Goal: Check status: Check status

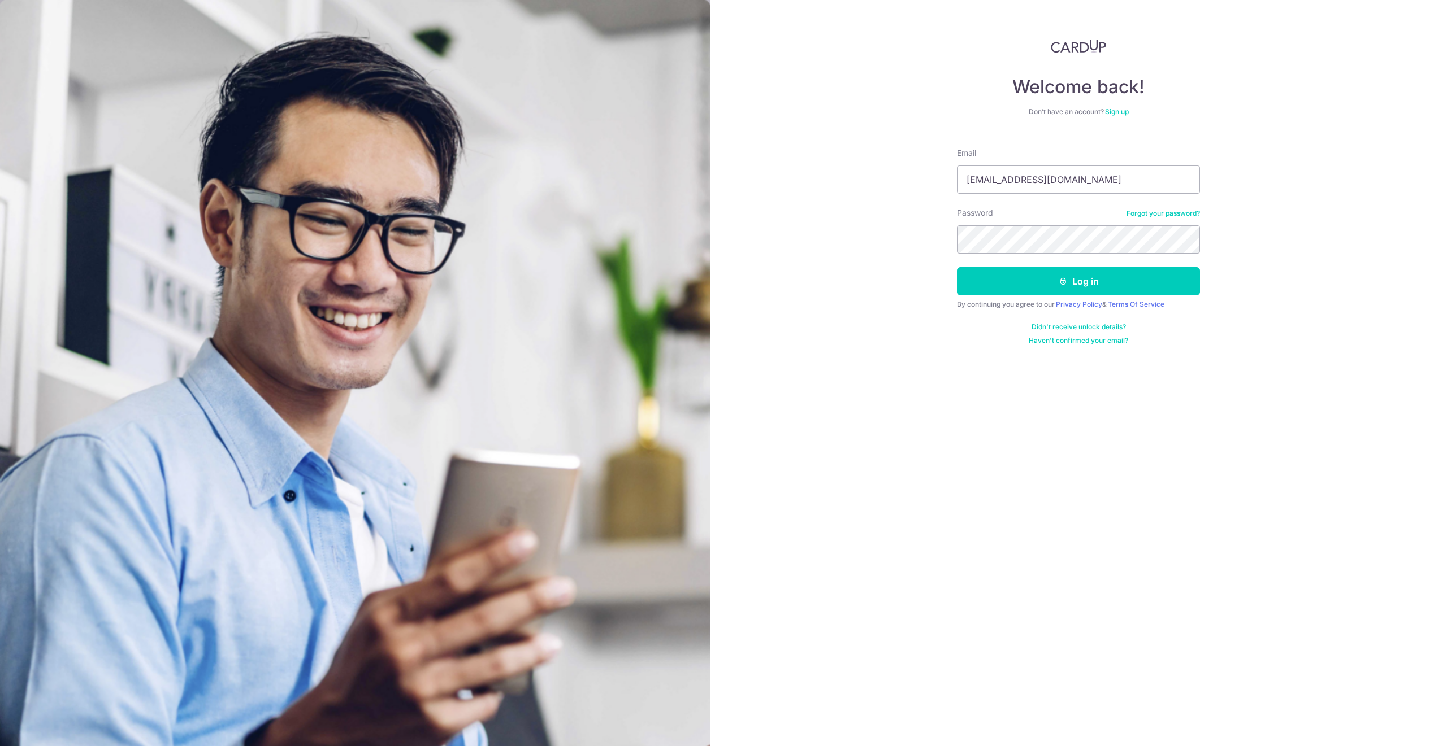
click at [957, 267] on button "Log in" at bounding box center [1078, 281] width 243 height 28
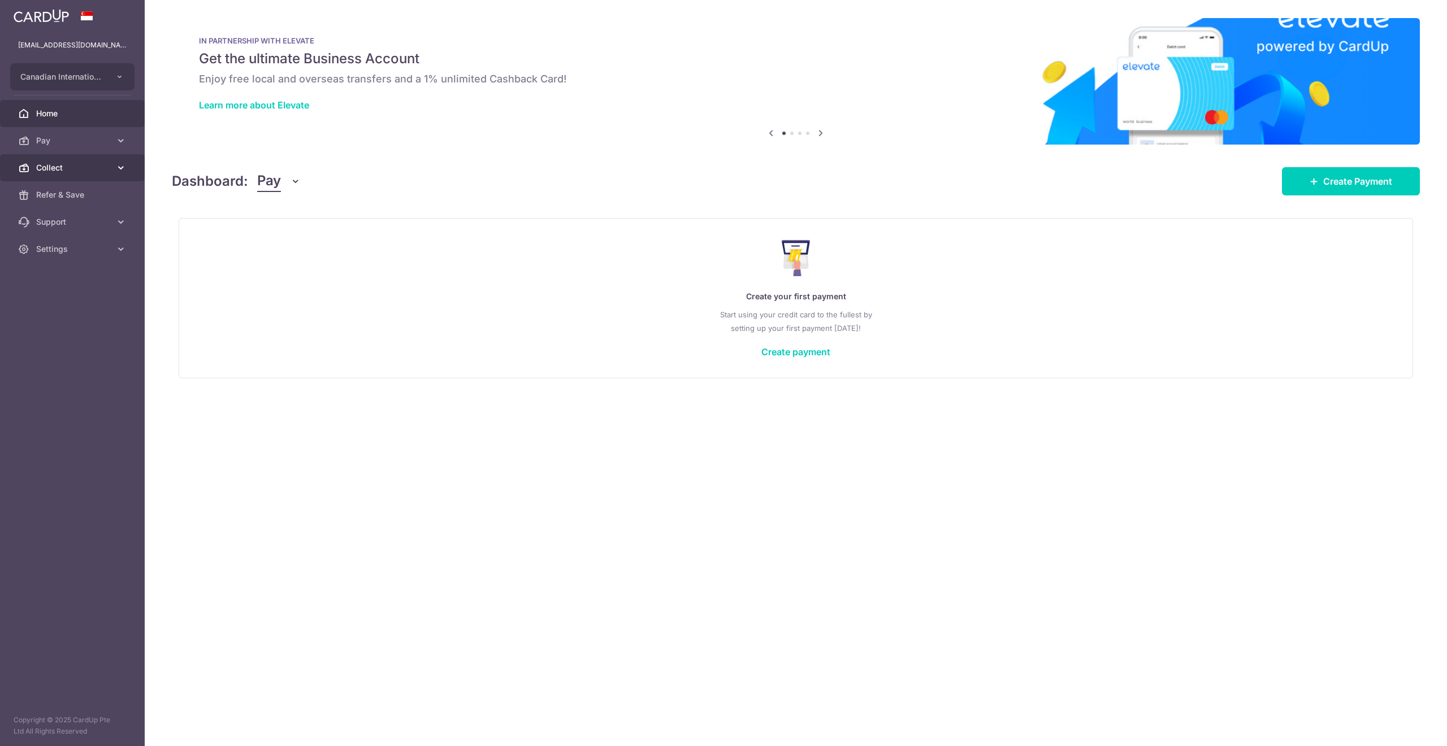
click at [64, 161] on link "Collect" at bounding box center [72, 167] width 145 height 27
click at [68, 197] on span "Dashboard" at bounding box center [73, 194] width 75 height 11
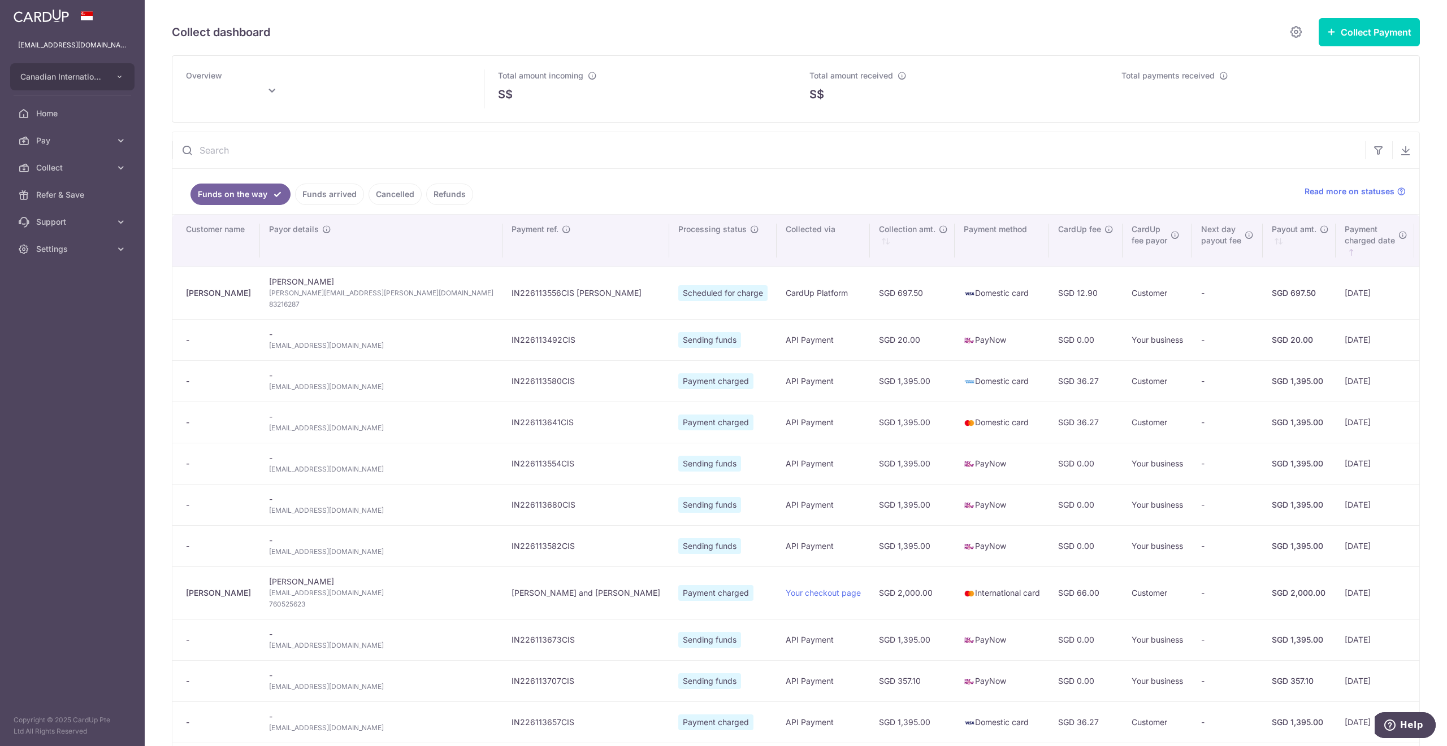
click at [340, 196] on link "Funds arrived" at bounding box center [329, 194] width 69 height 21
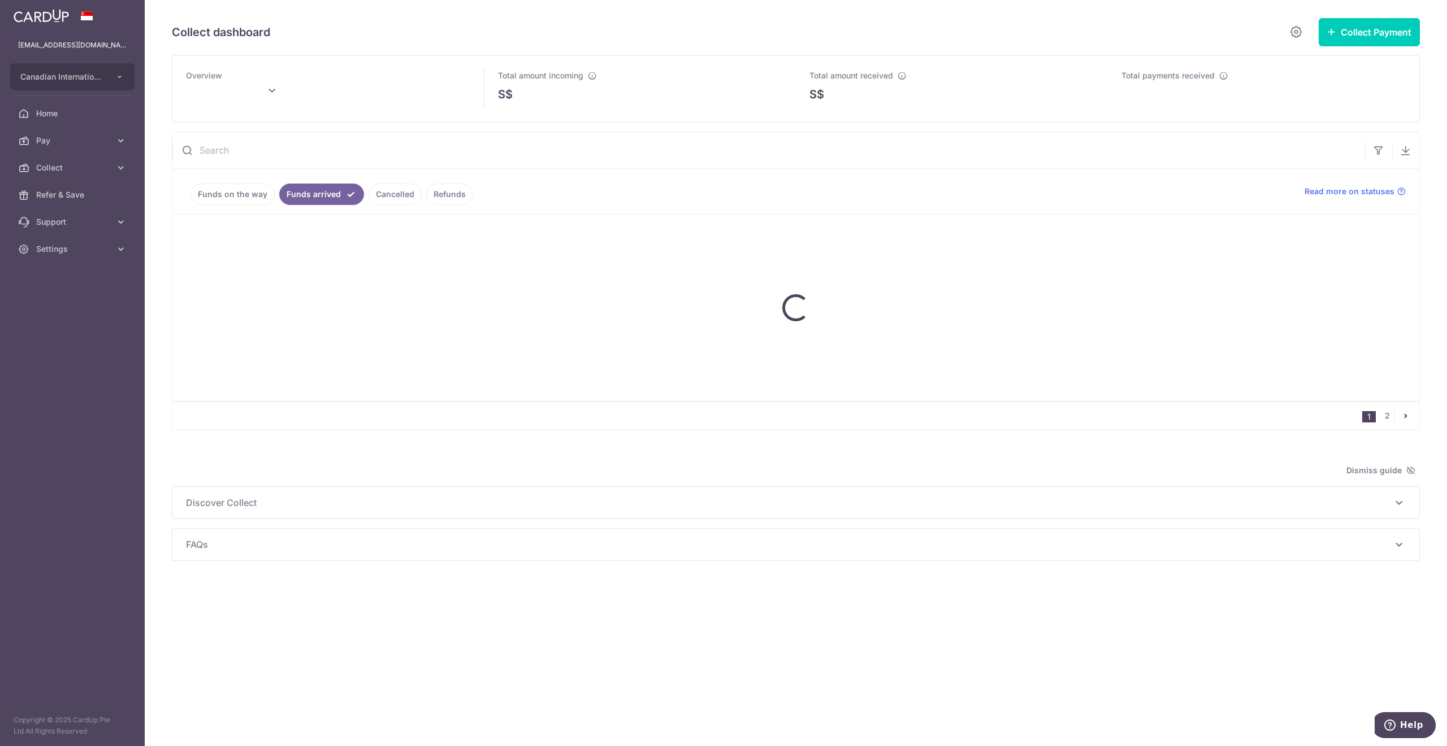
click at [340, 196] on link "Funds arrived" at bounding box center [321, 194] width 85 height 21
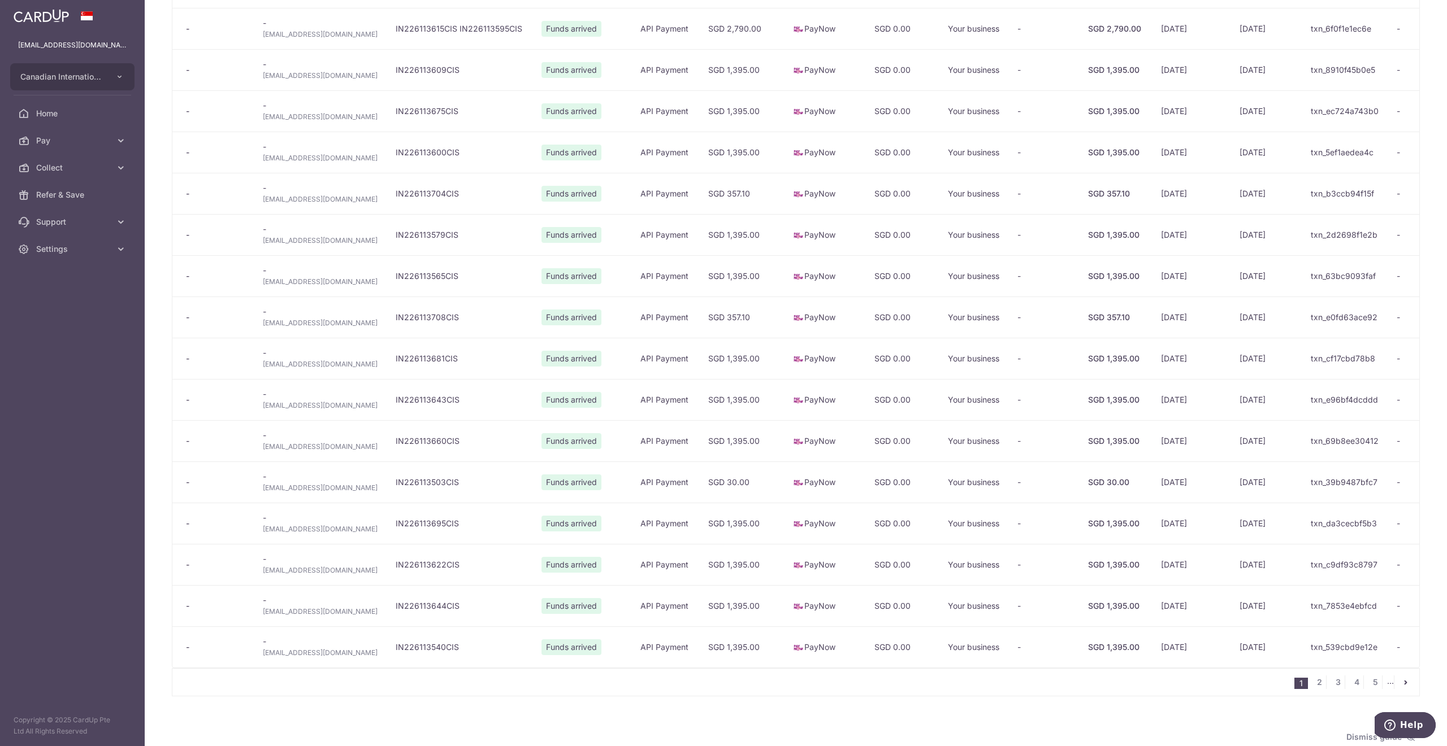
scroll to position [574, 0]
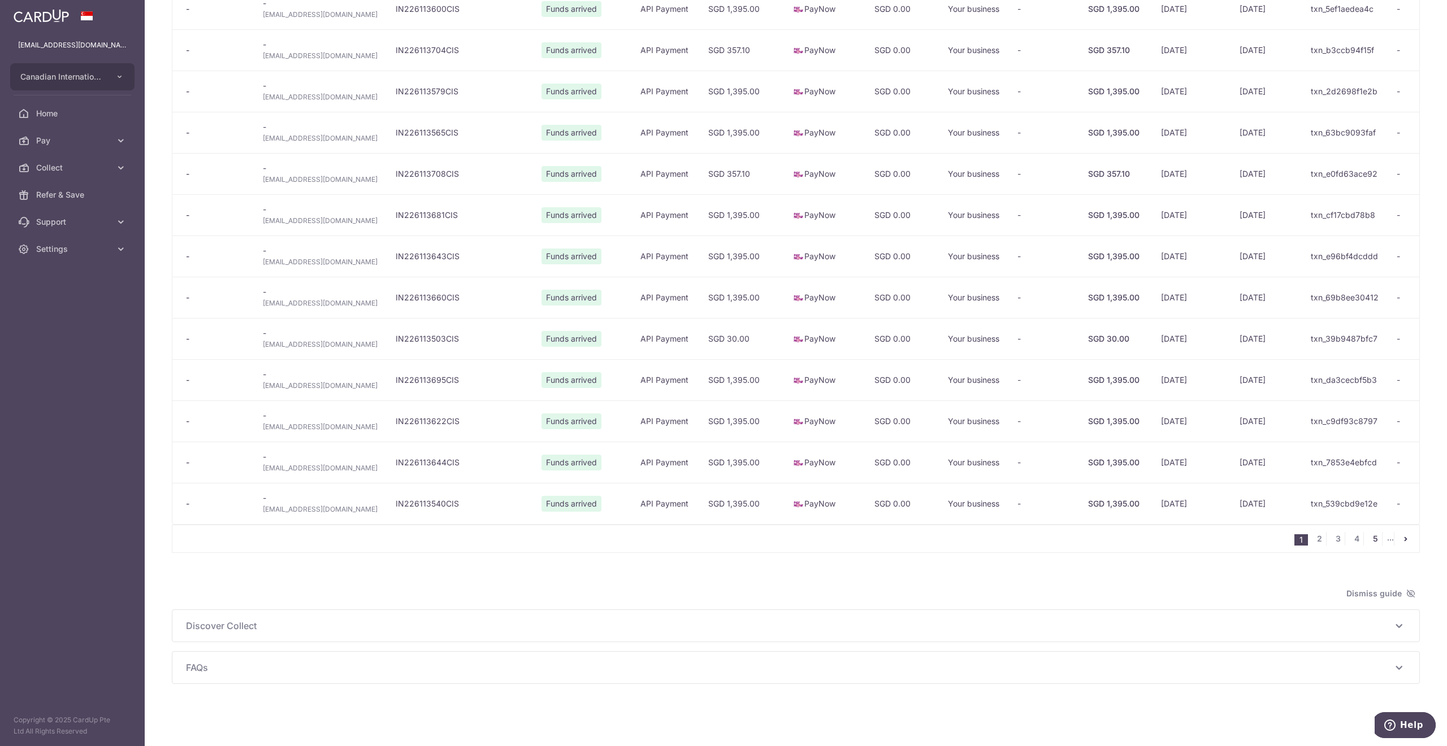
click at [1368, 538] on link "5" at bounding box center [1375, 539] width 14 height 14
type input "September 2025"
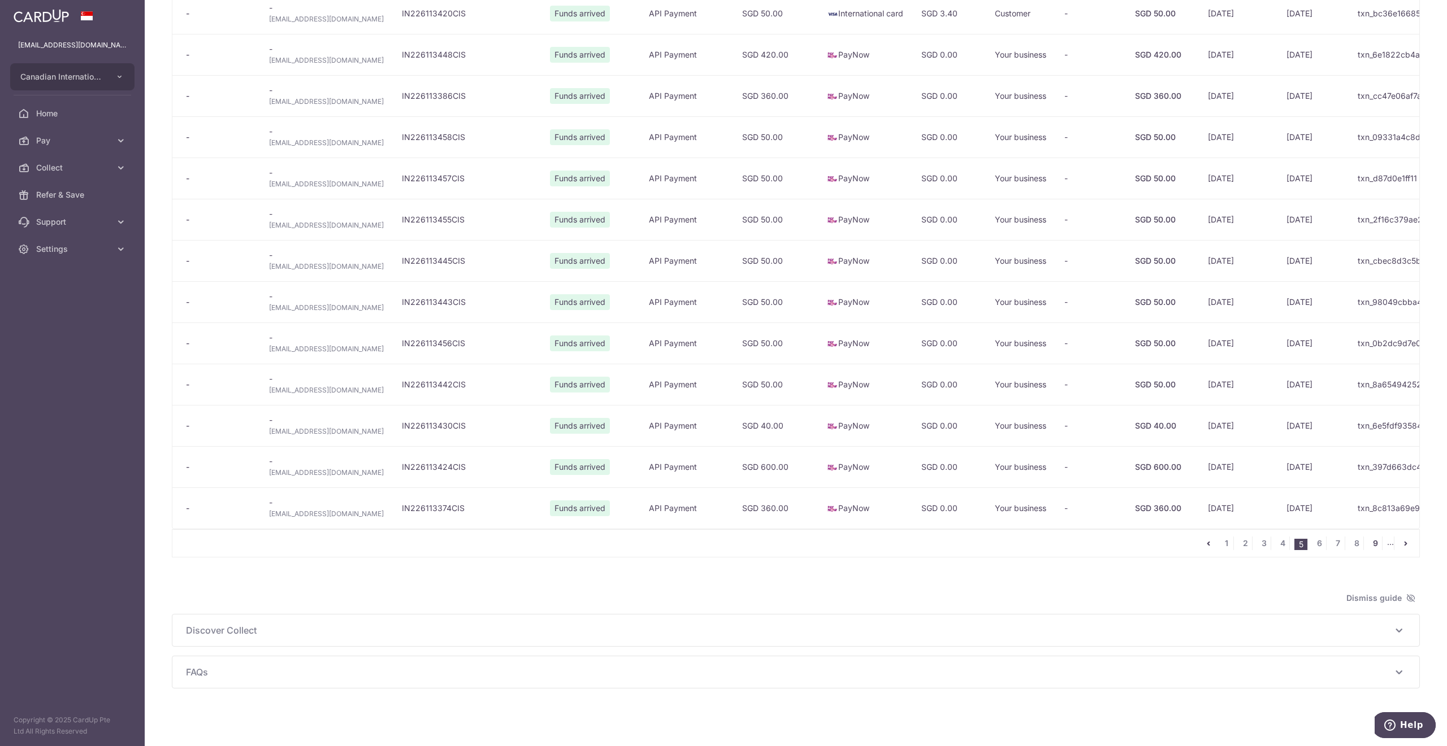
click at [1368, 550] on link "9" at bounding box center [1375, 544] width 14 height 14
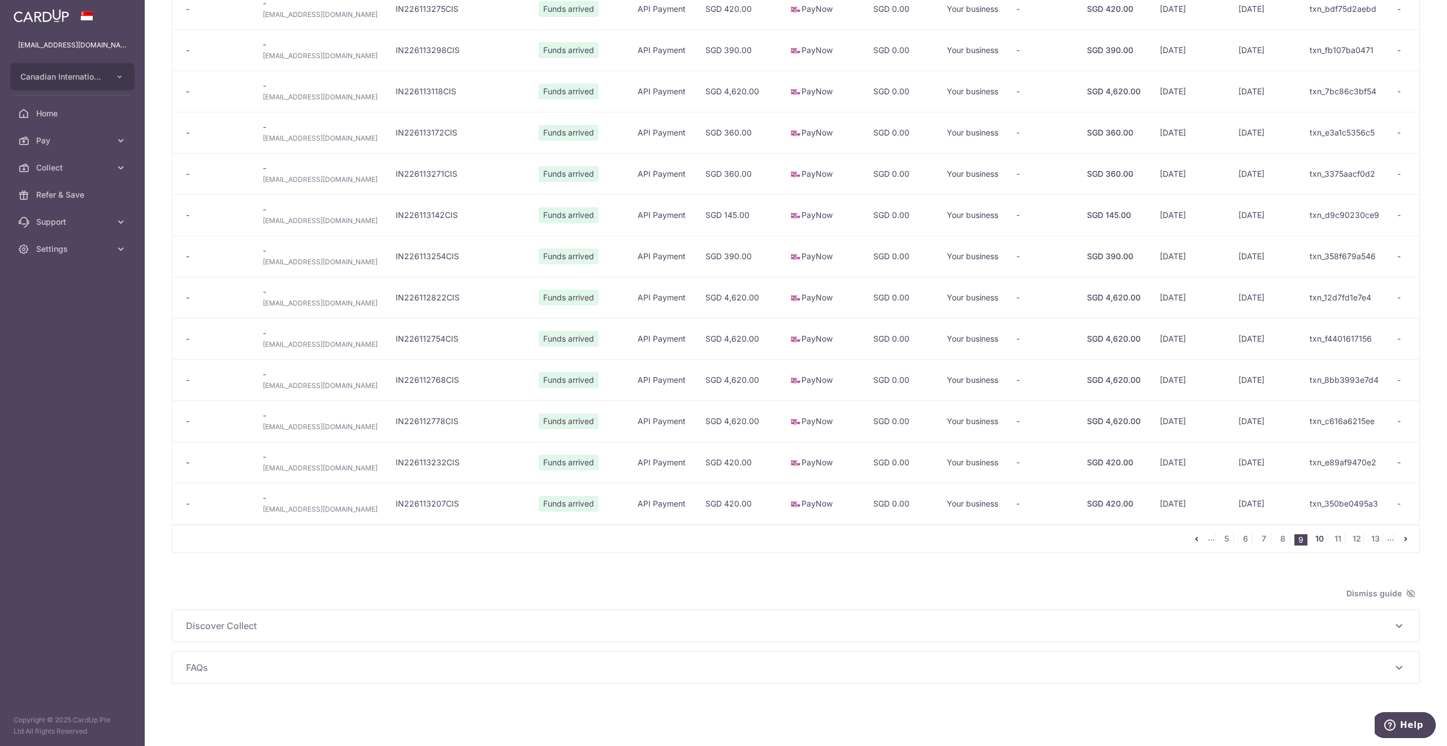
click at [1313, 536] on link "10" at bounding box center [1319, 539] width 14 height 14
click at [1312, 545] on link "11" at bounding box center [1319, 539] width 14 height 14
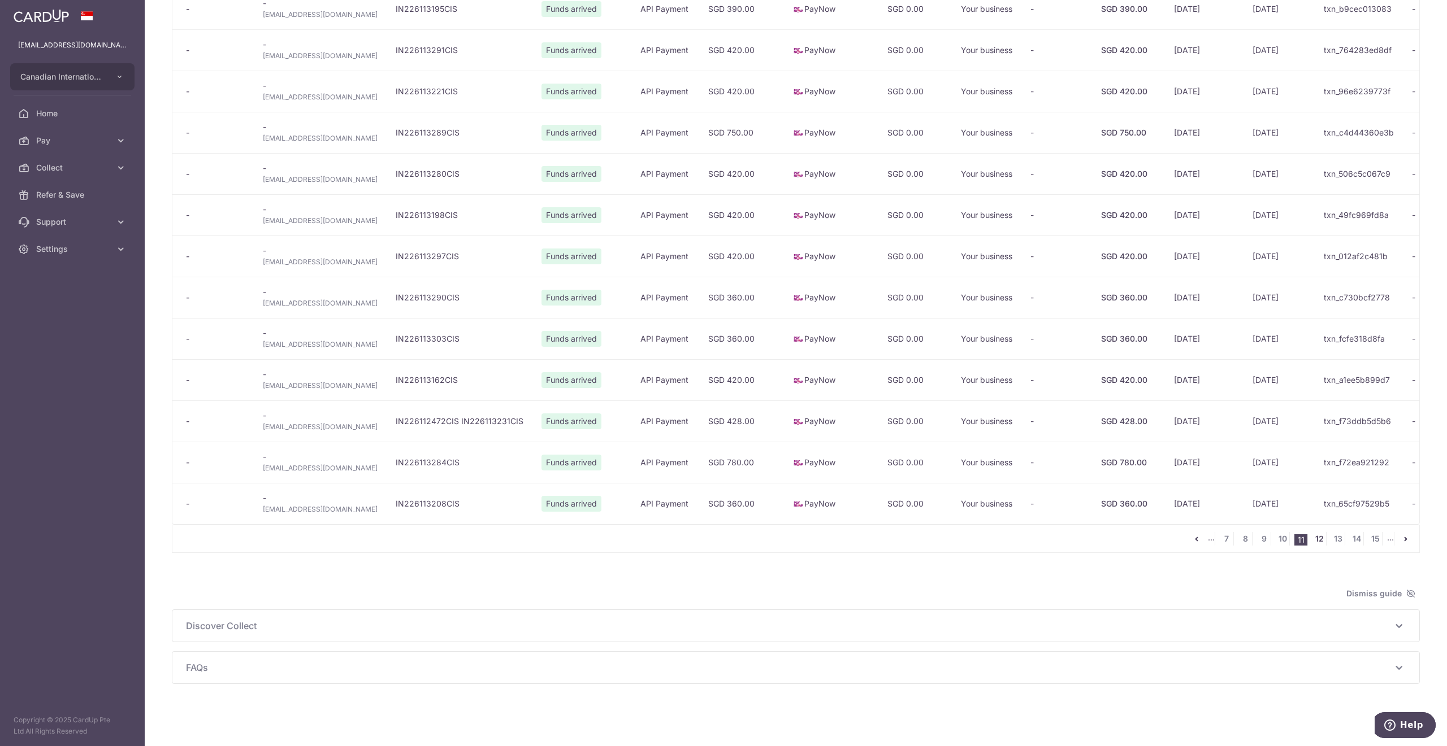
click at [1312, 544] on link "12" at bounding box center [1319, 539] width 14 height 14
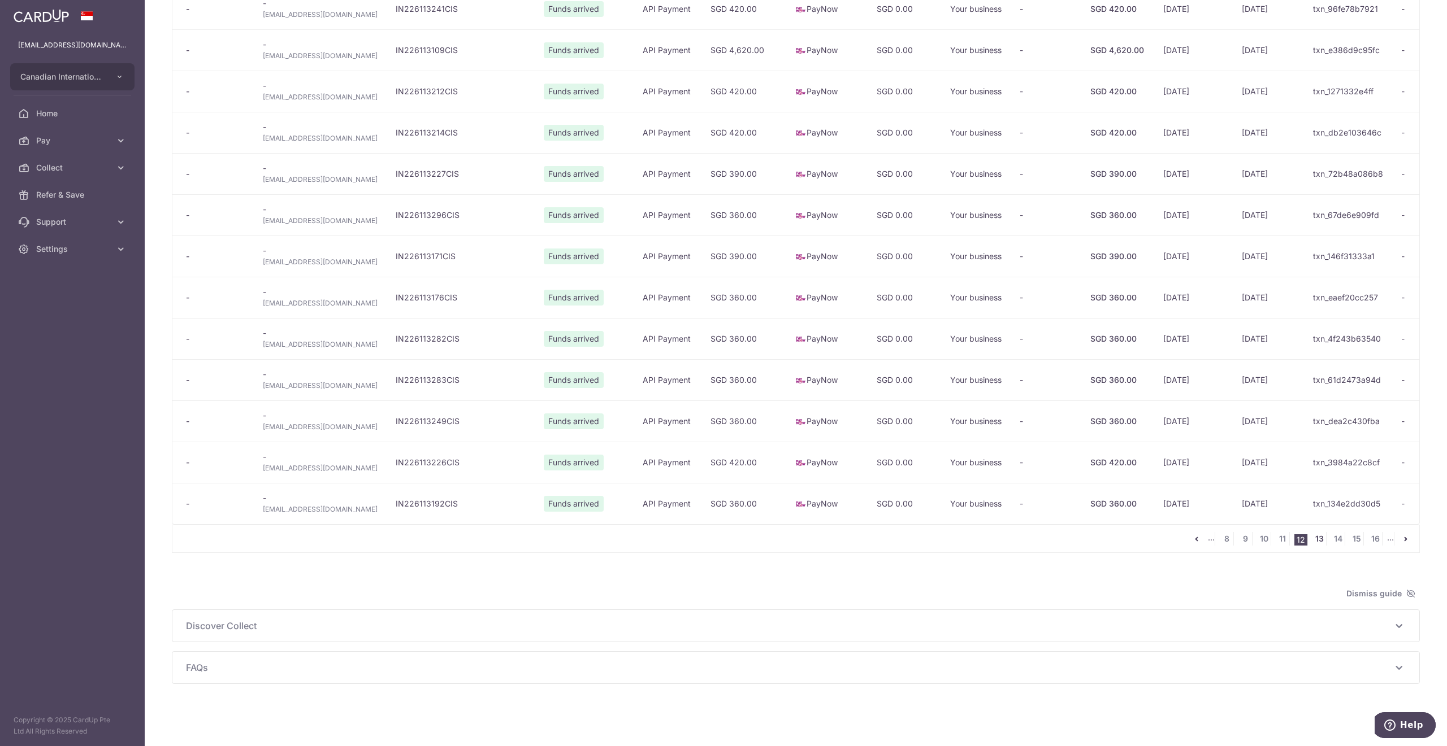
click at [1312, 545] on link "13" at bounding box center [1319, 539] width 14 height 14
click at [1312, 546] on link "14" at bounding box center [1319, 539] width 14 height 14
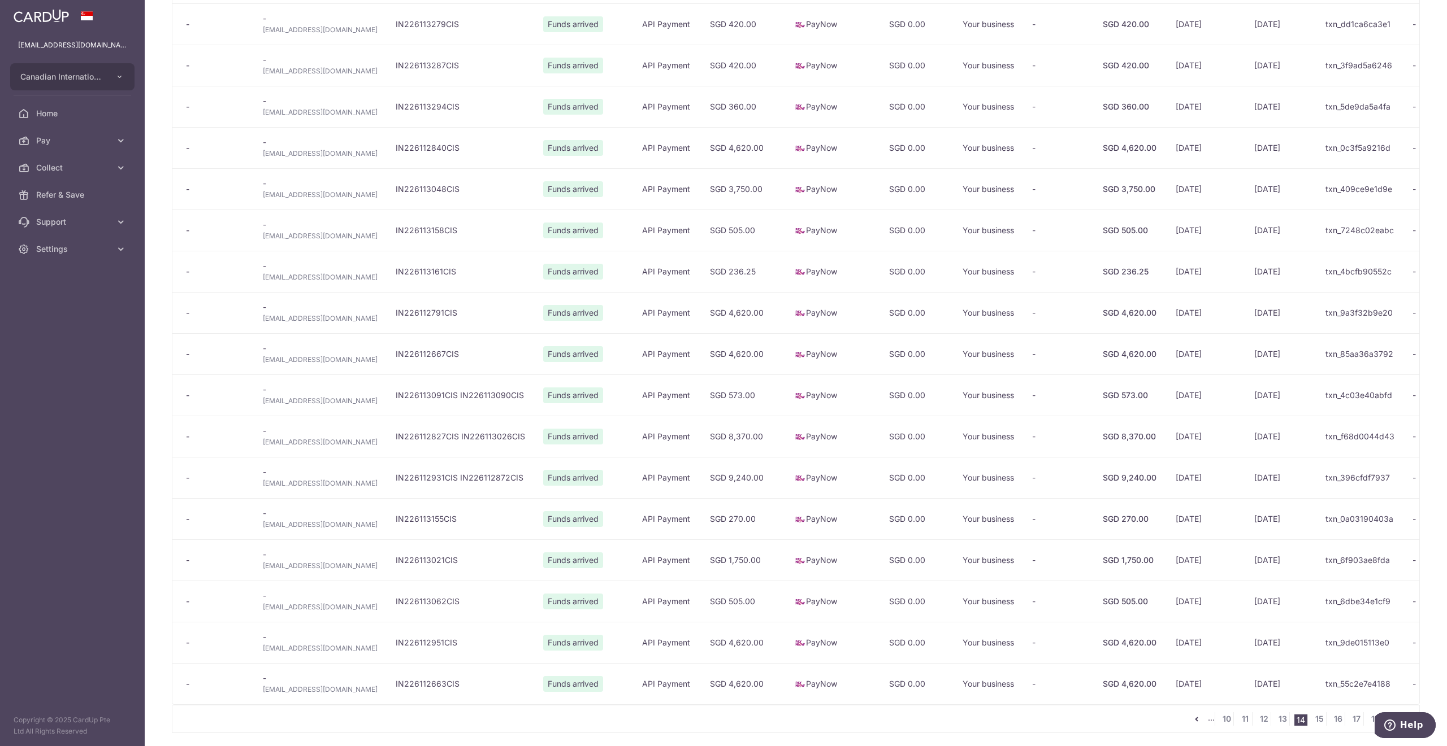
scroll to position [498, 0]
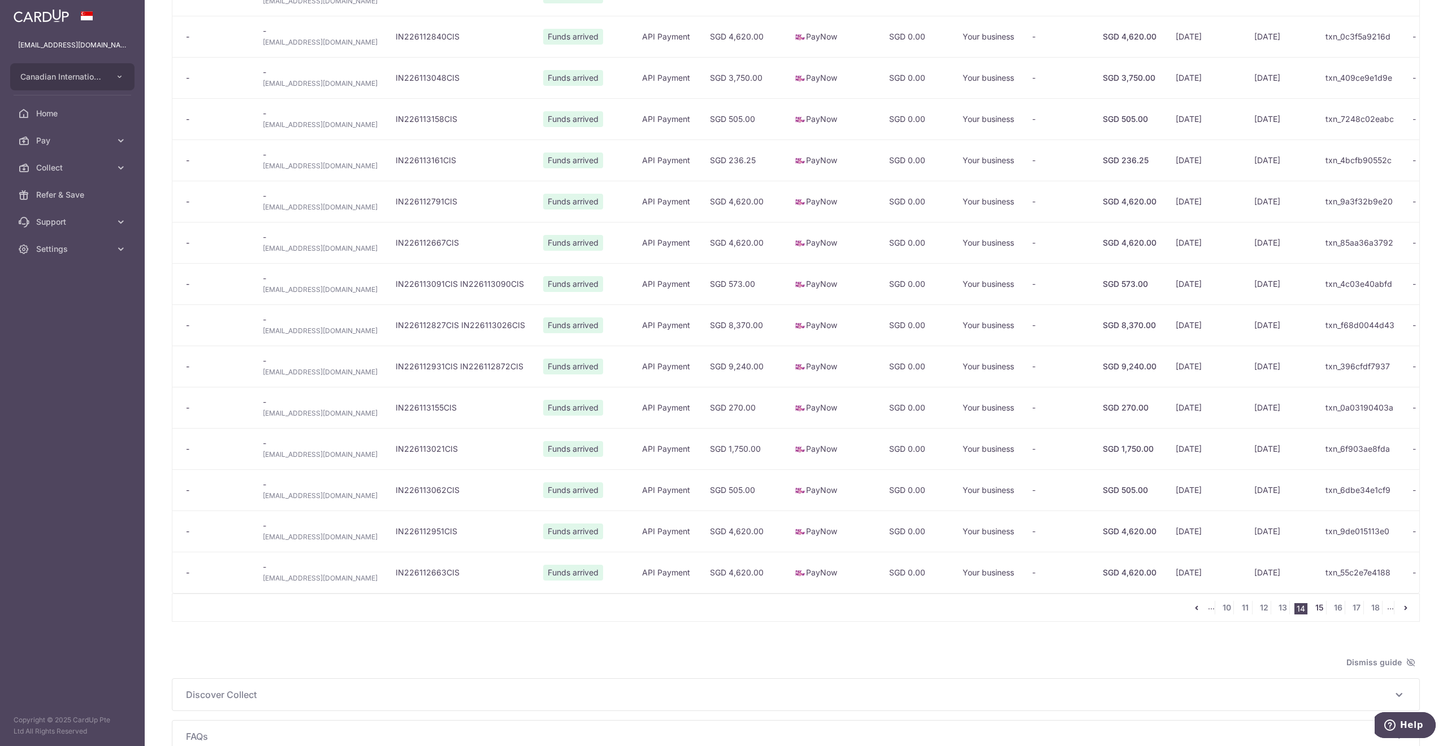
click at [1312, 615] on link "15" at bounding box center [1319, 608] width 14 height 14
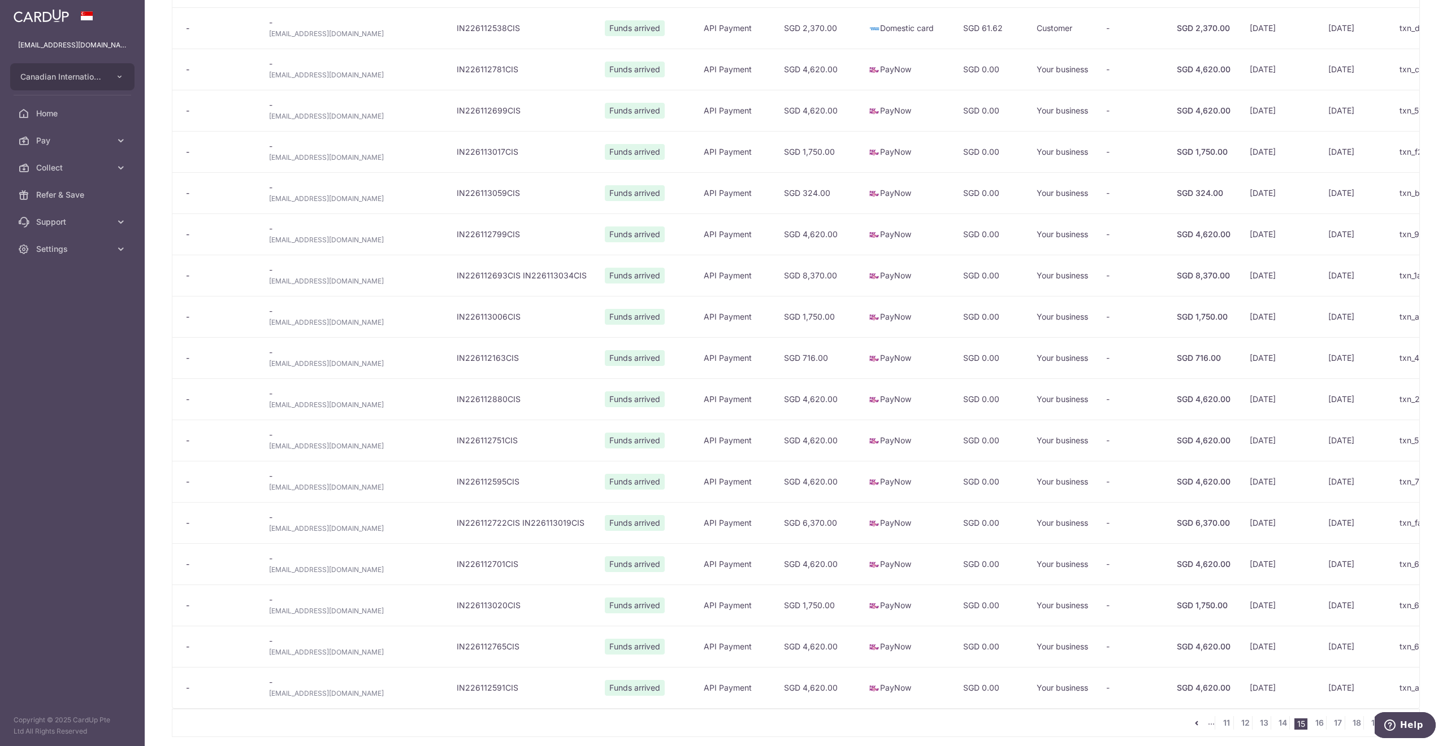
scroll to position [604, 0]
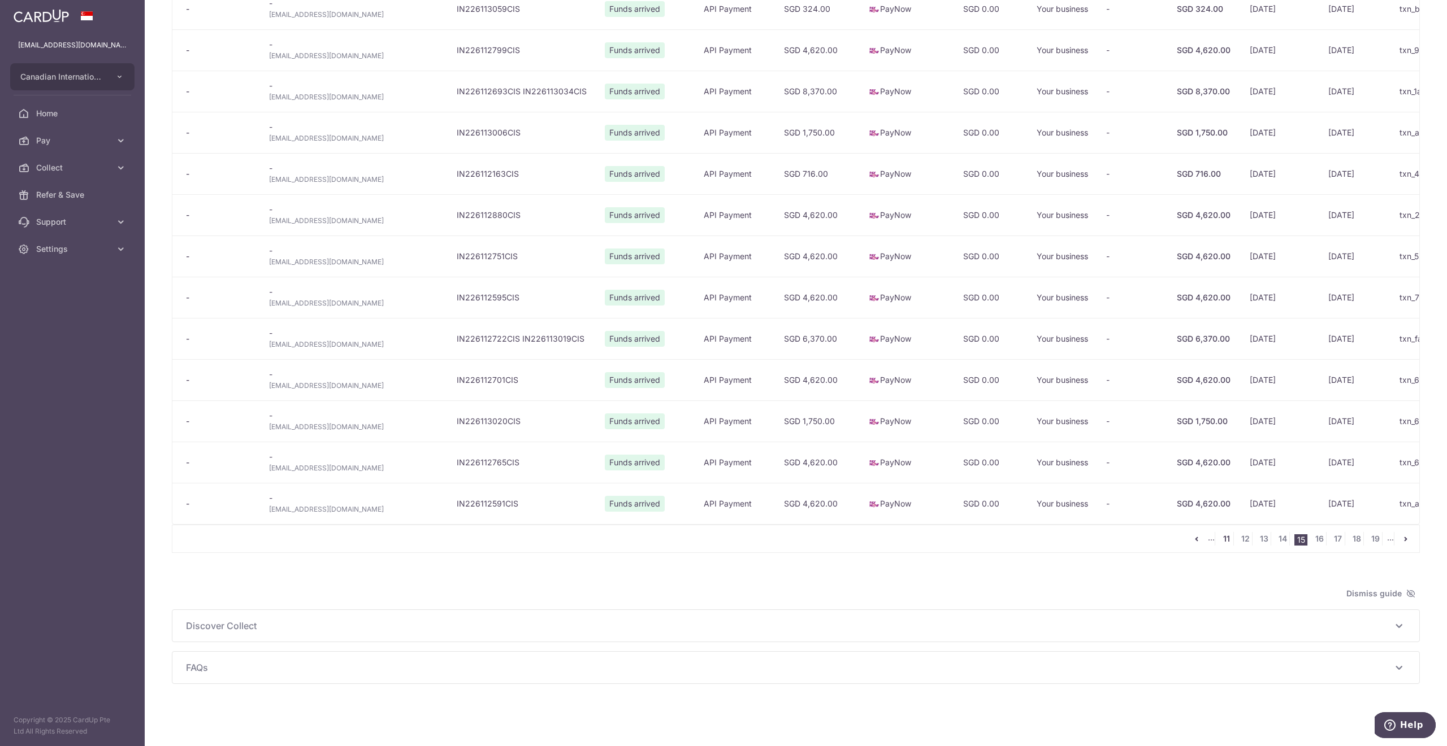
click at [1219, 538] on link "11" at bounding box center [1226, 539] width 14 height 14
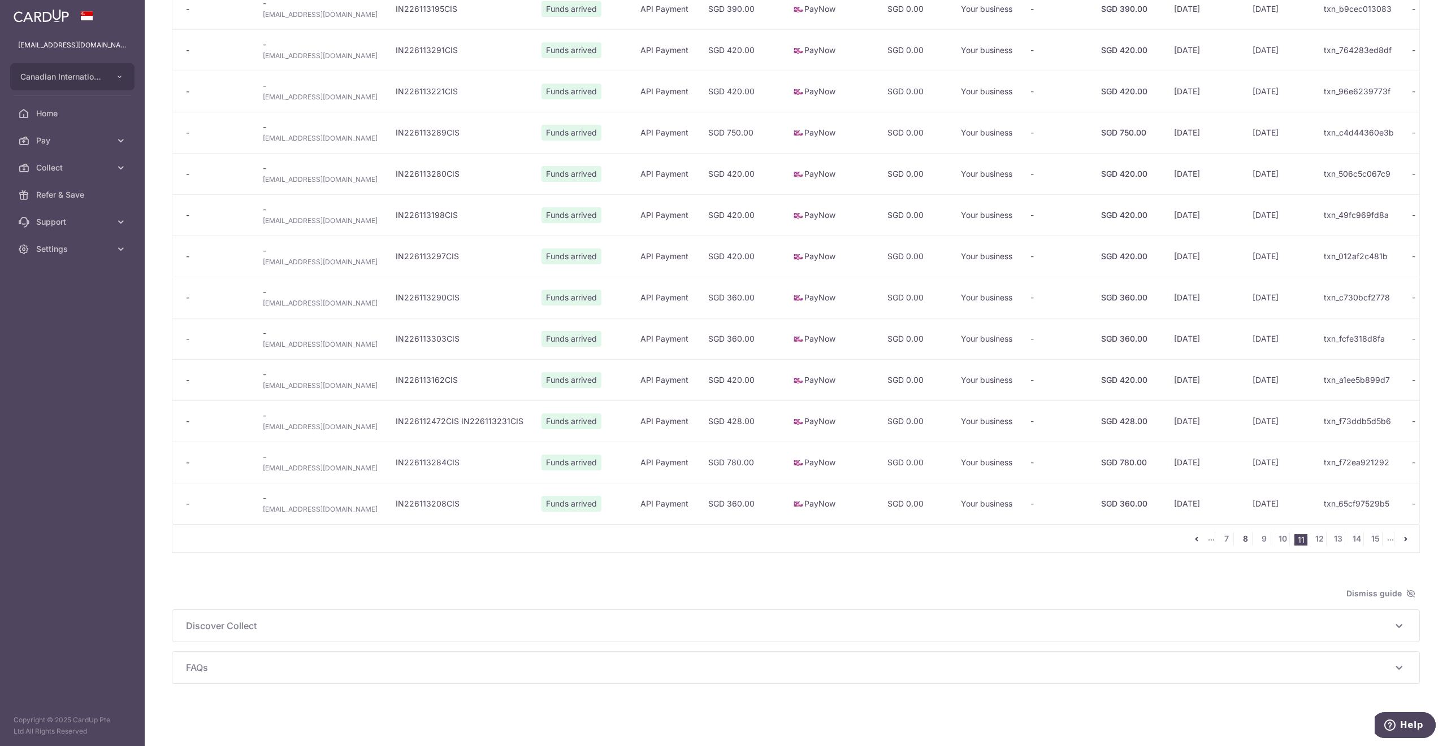
click at [1238, 539] on link "8" at bounding box center [1245, 539] width 14 height 14
click at [1238, 538] on link "5" at bounding box center [1245, 539] width 14 height 14
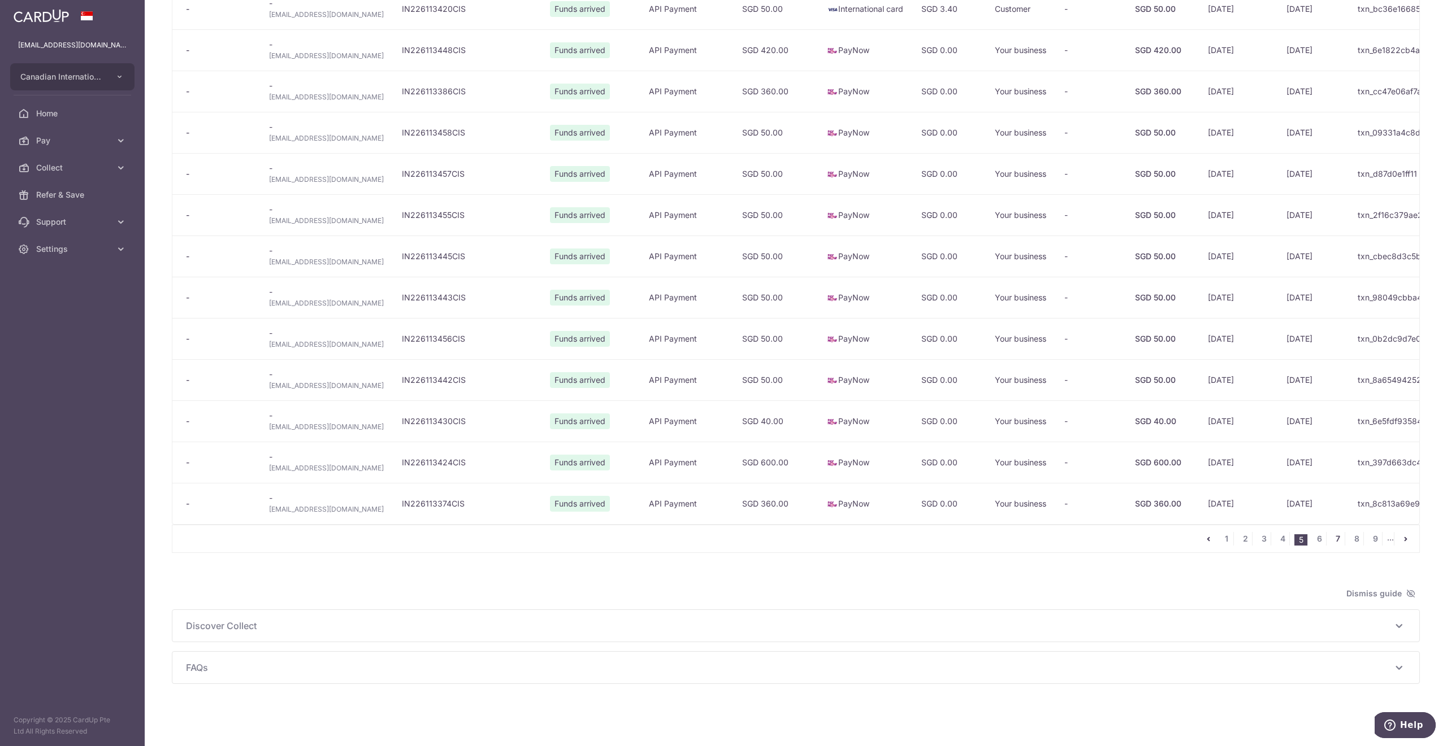
click at [1331, 546] on link "7" at bounding box center [1338, 539] width 14 height 14
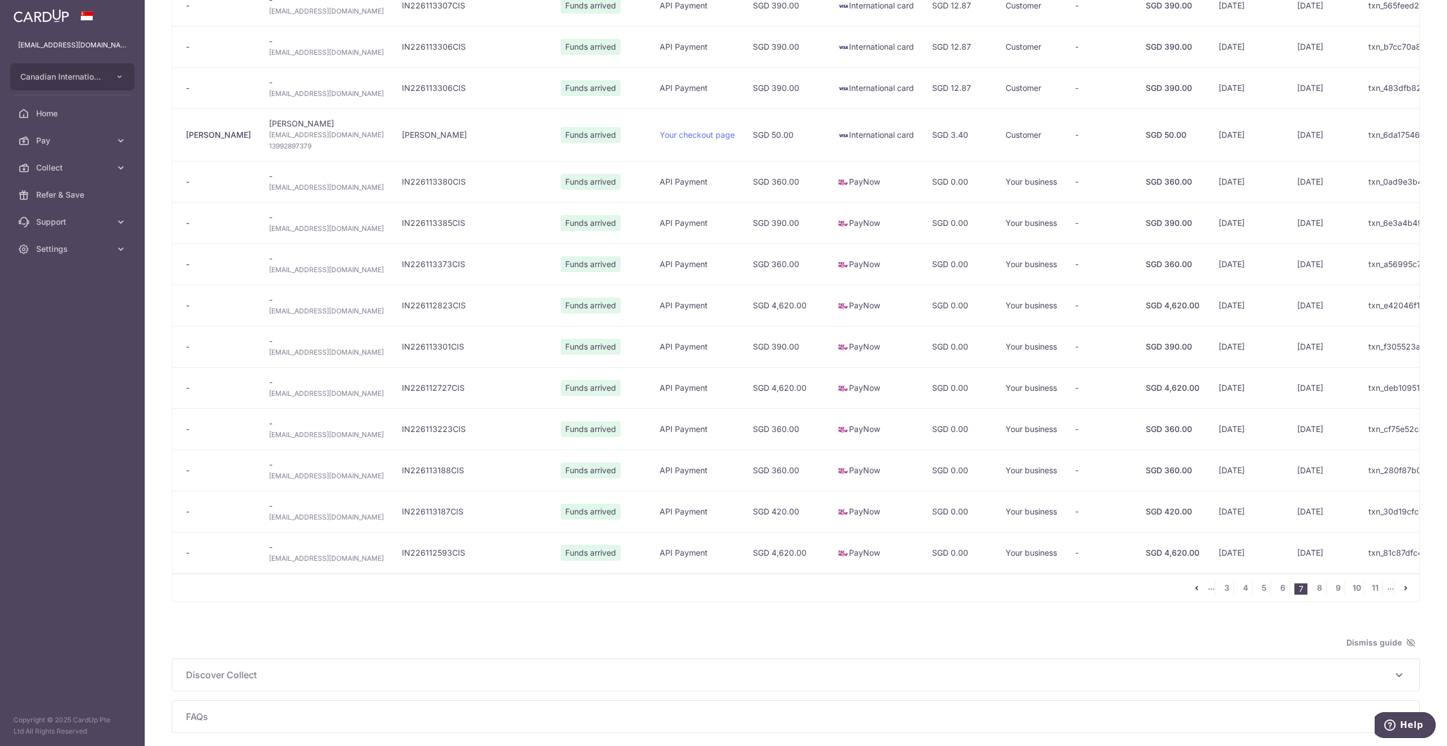
scroll to position [506, 0]
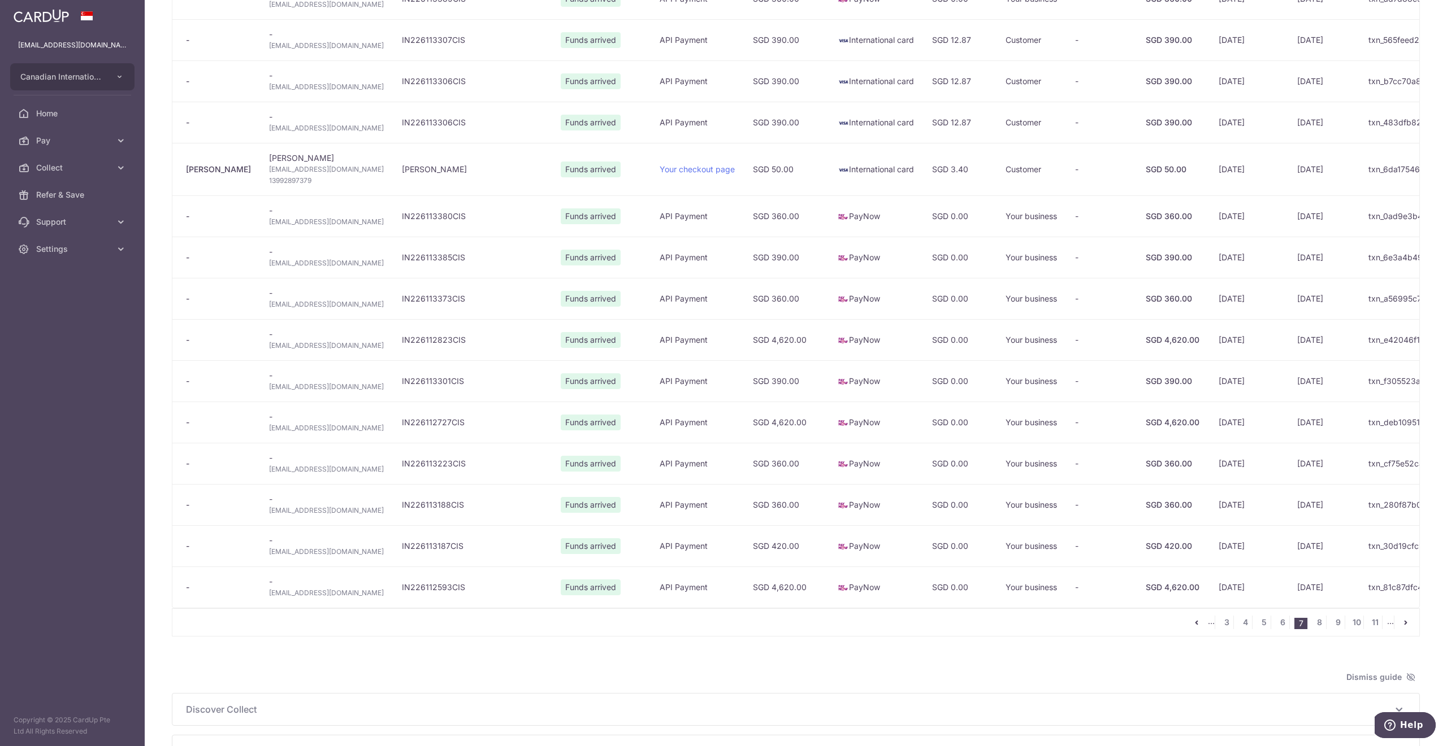
drag, startPoint x: 364, startPoint y: 41, endPoint x: 455, endPoint y: 119, distance: 119.5
click at [455, 119] on tbody "- - 66259@cis.edu.sg IN226113365CIS Funds arrived API Payment SGD 420.00 Domest…" at bounding box center [847, 184] width 1351 height 848
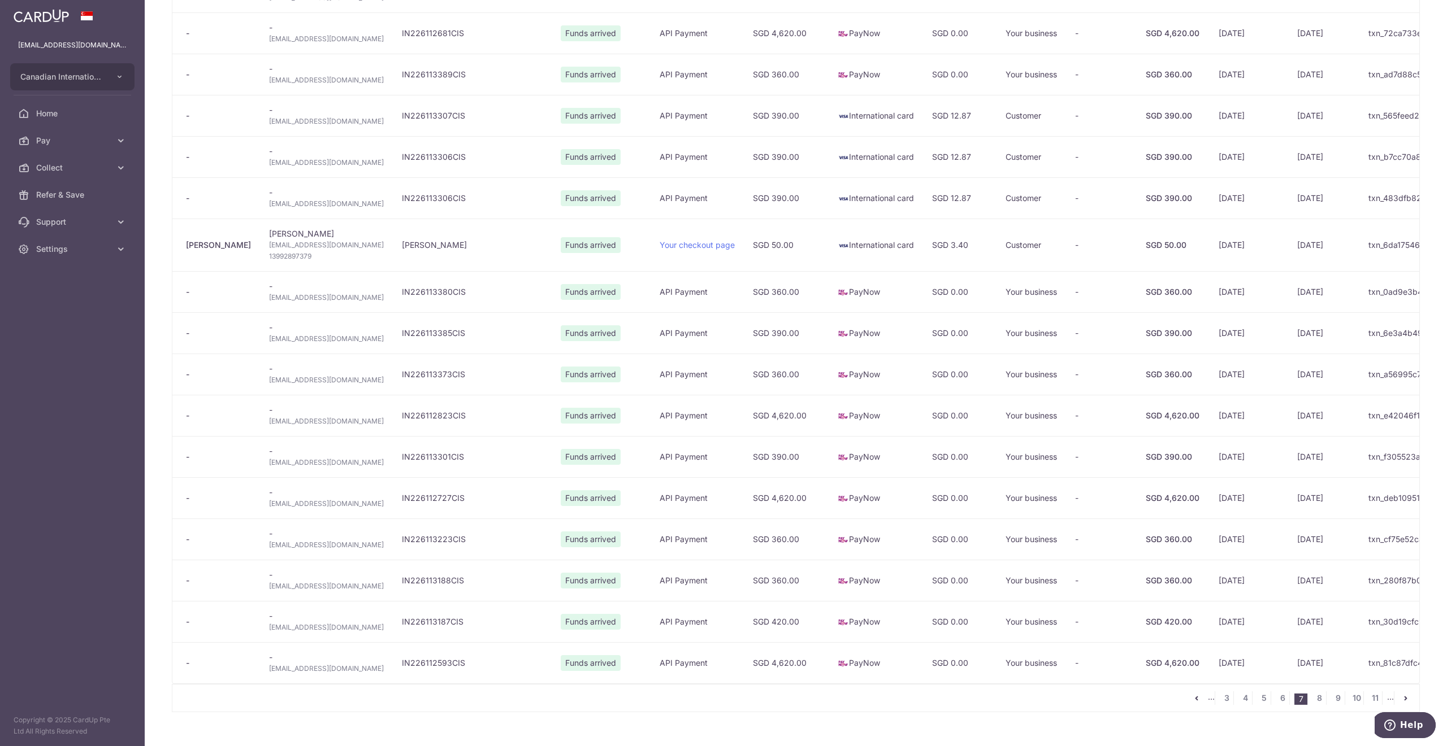
scroll to position [355, 0]
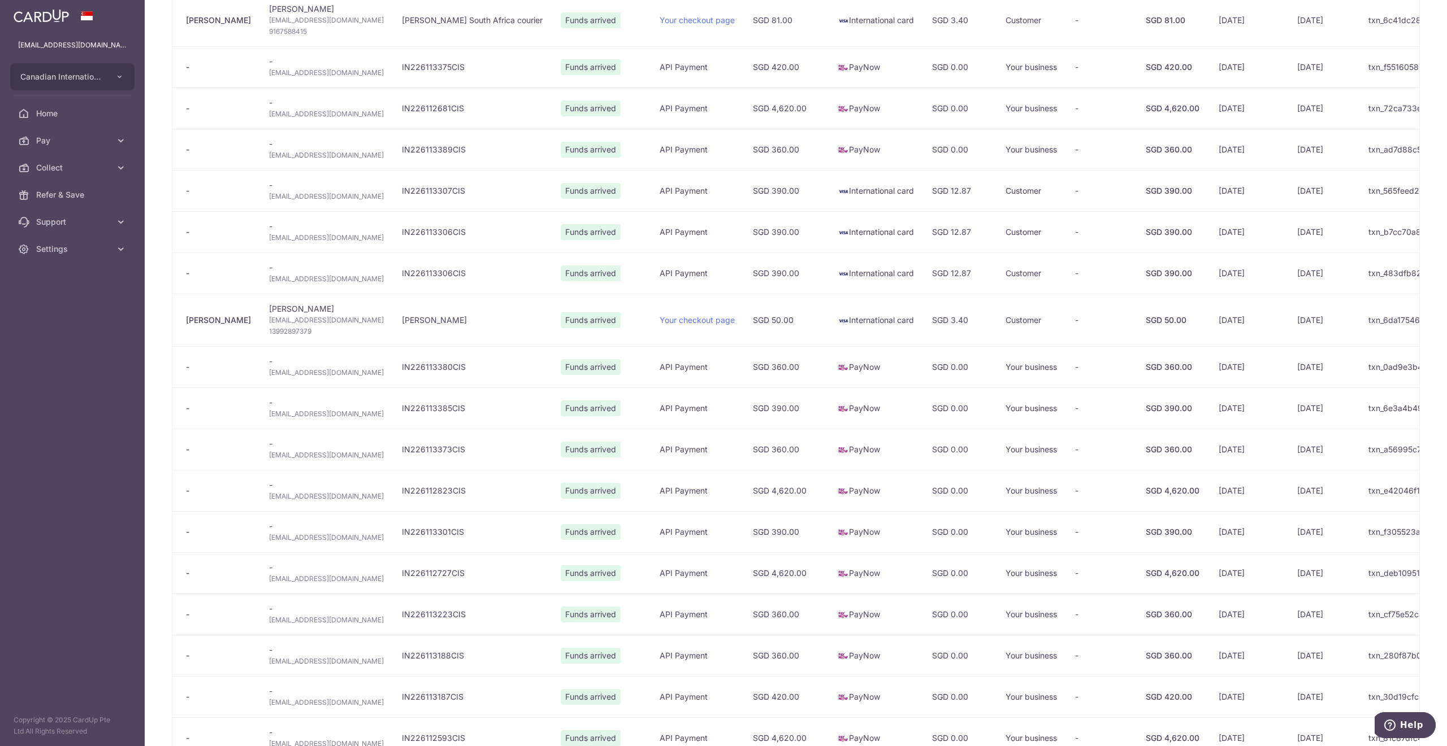
click at [744, 253] on td "SGD 390.00" at bounding box center [786, 231] width 85 height 41
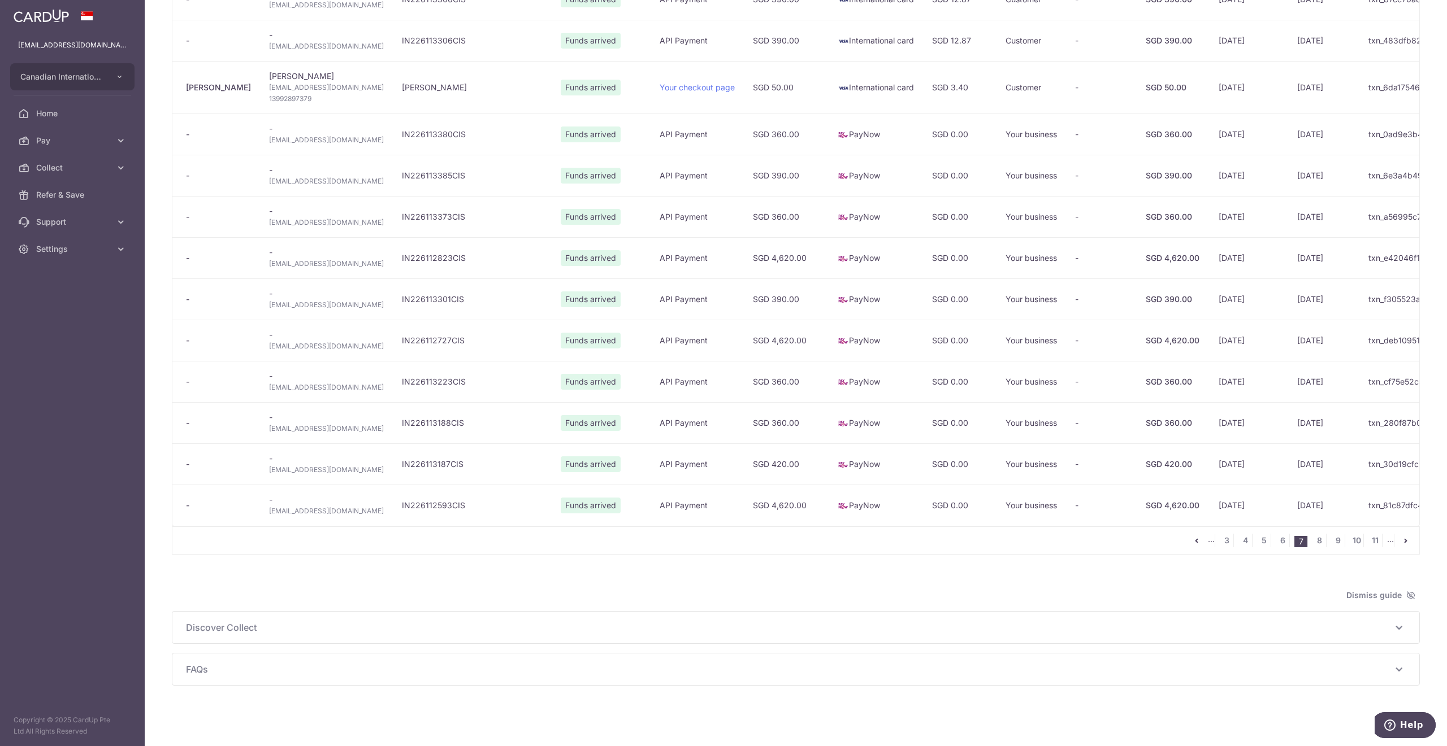
scroll to position [604, 0]
click at [1275, 537] on link "6" at bounding box center [1282, 539] width 14 height 14
click at [1257, 571] on div "Overview September 2025 Total amount incoming S$ 33,410.15 Total amount receive…" at bounding box center [796, 74] width 1248 height 1219
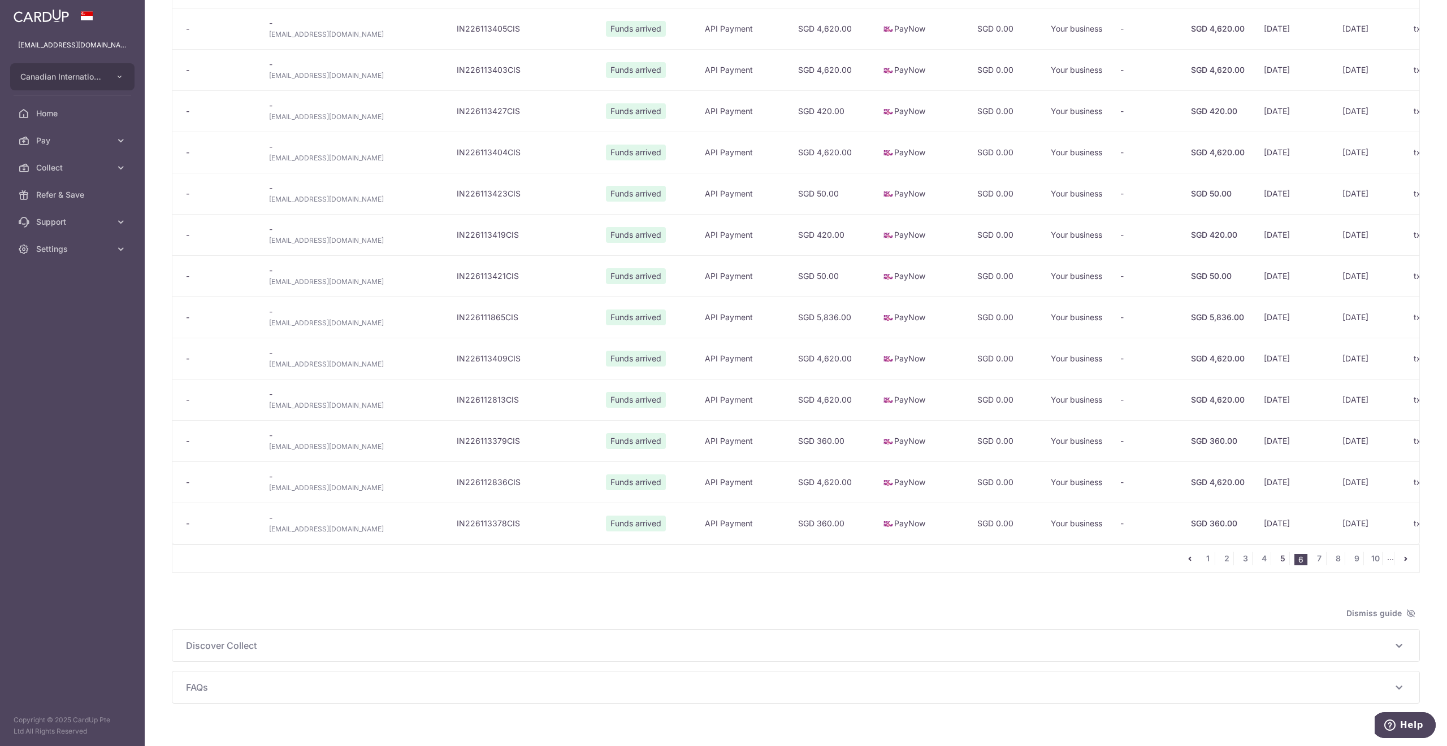
click at [1275, 566] on link "5" at bounding box center [1282, 559] width 14 height 14
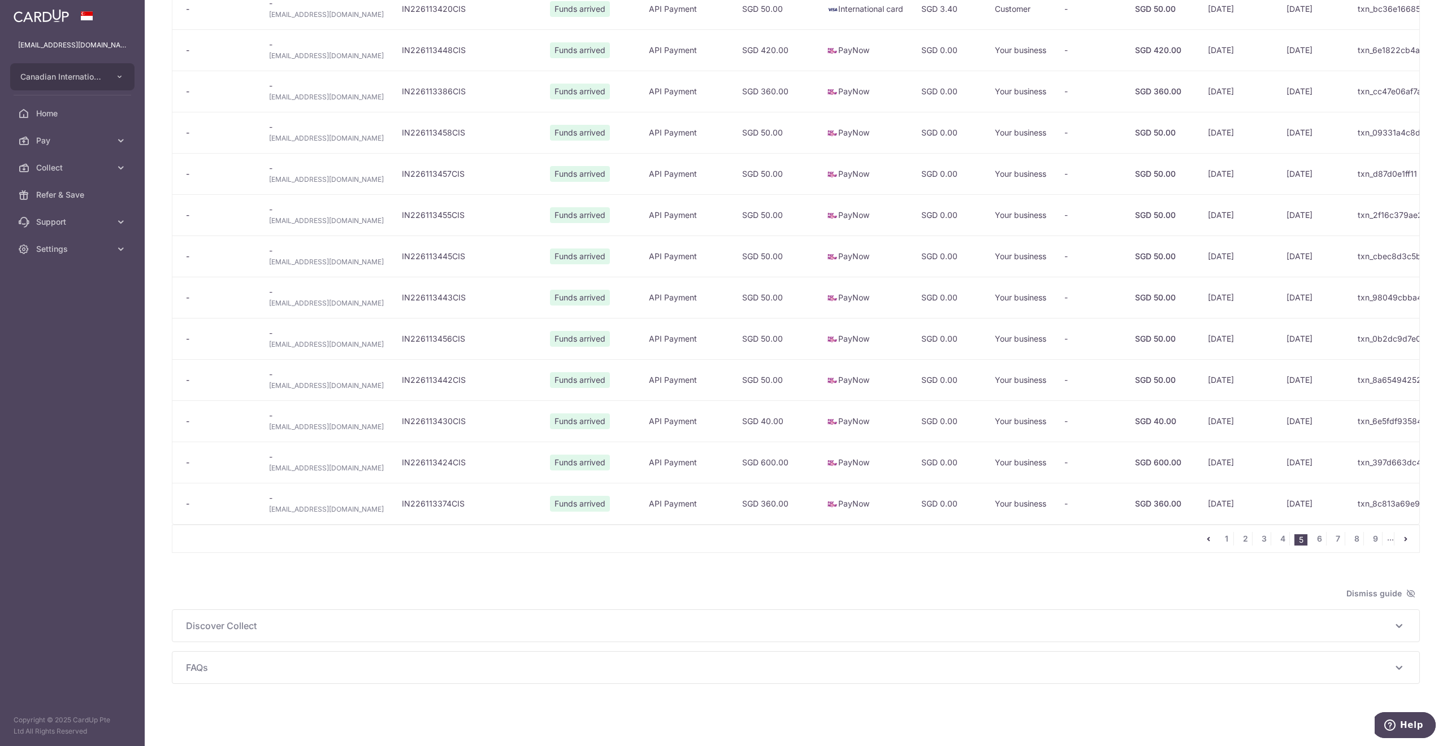
scroll to position [593, 0]
click at [1150, 598] on div "Dismiss guide" at bounding box center [796, 594] width 1248 height 14
click at [1275, 536] on link "4" at bounding box center [1282, 539] width 14 height 14
click at [976, 563] on div at bounding box center [796, 558] width 1248 height 11
click at [979, 583] on div "Overview September 2025 Total amount incoming S$ 33,410.15 Total amount receive…" at bounding box center [796, 81] width 1248 height 1208
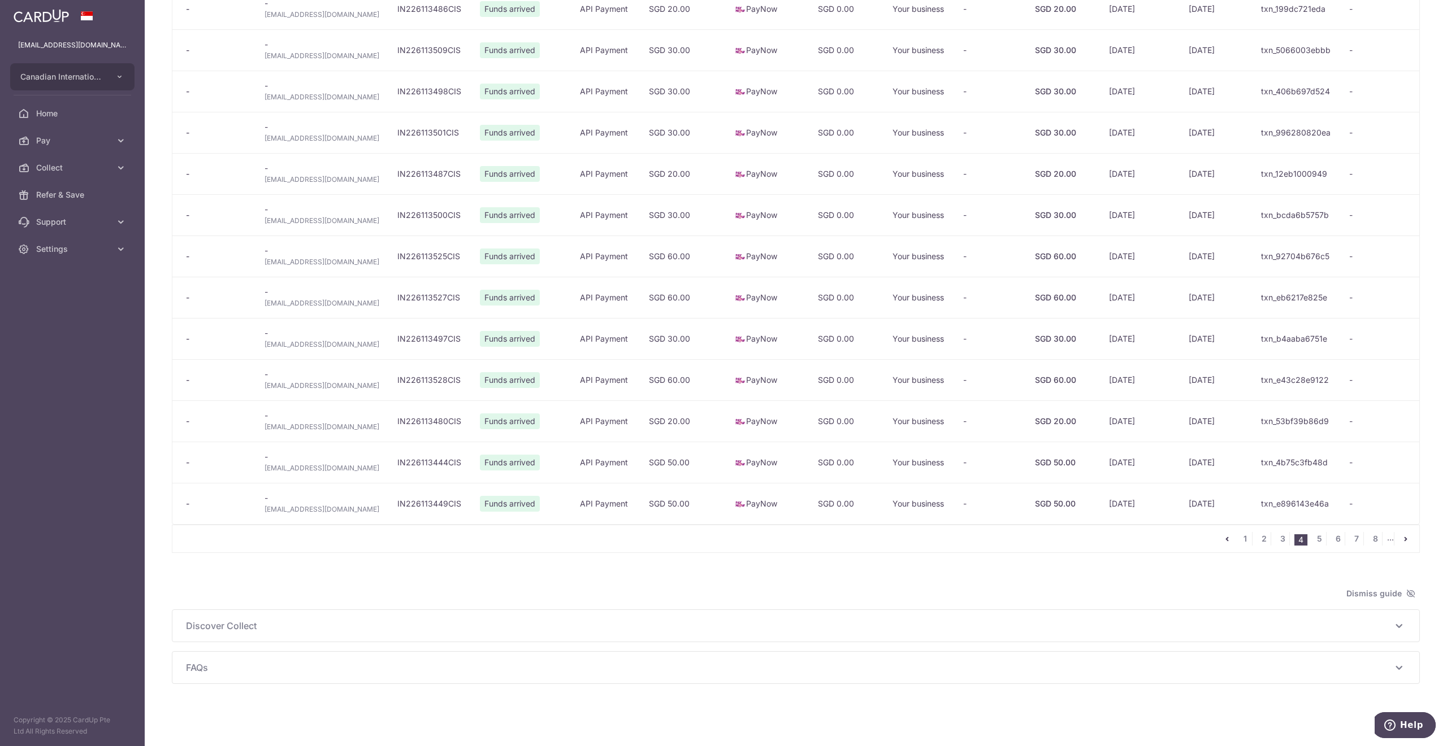
scroll to position [574, 0]
click at [1275, 535] on link "3" at bounding box center [1282, 539] width 14 height 14
click at [997, 568] on div "Overview September 2025 Total amount incoming S$ 33,410.15 Total amount receive…" at bounding box center [796, 86] width 1248 height 1196
click at [1312, 537] on link "4" at bounding box center [1319, 539] width 14 height 14
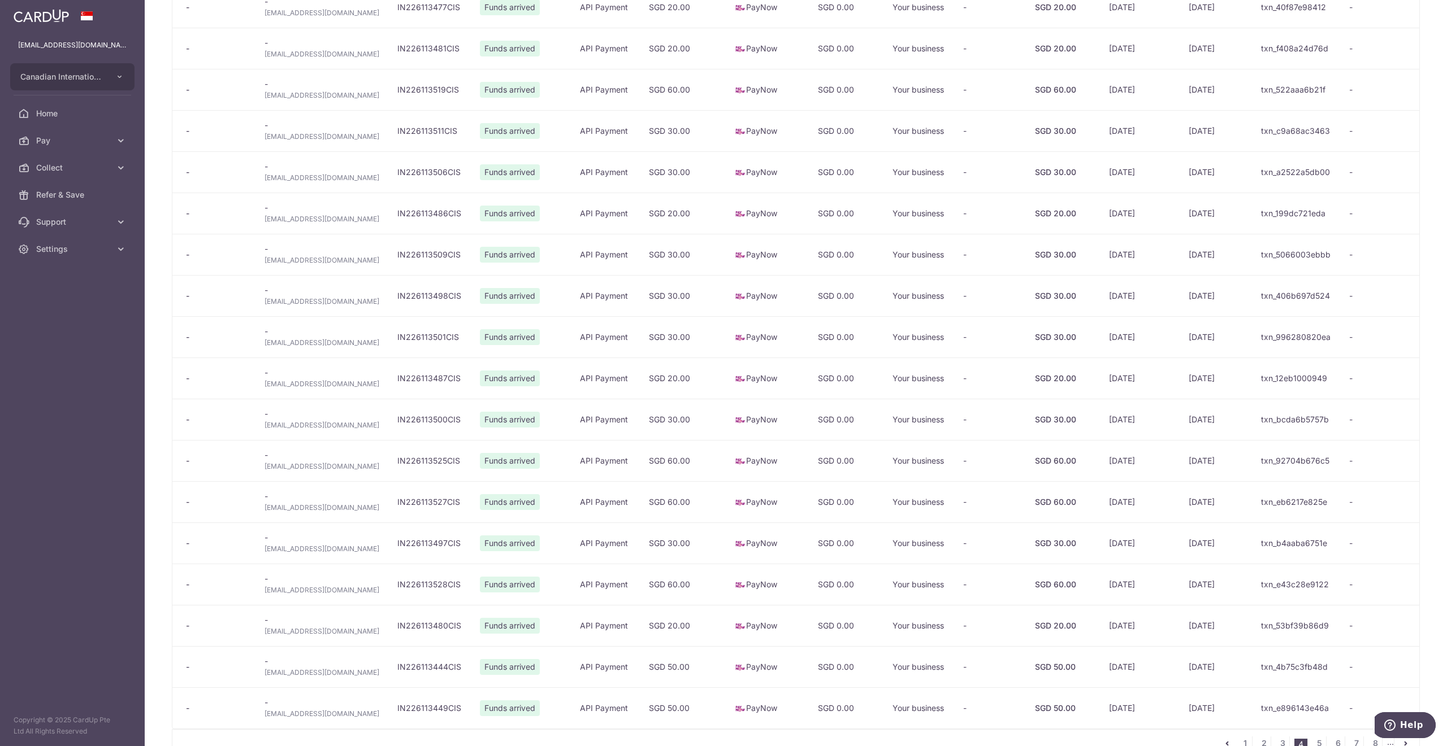
scroll to position [423, 0]
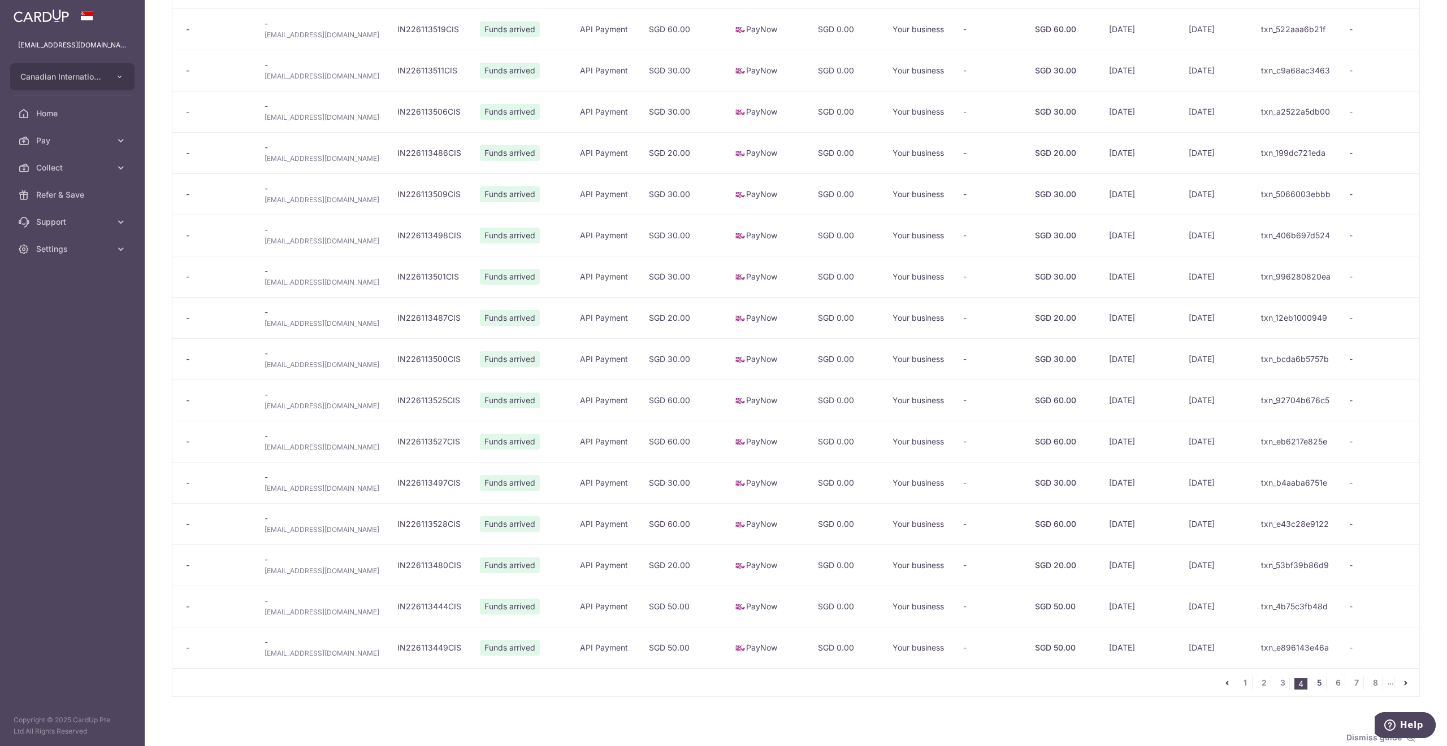
click at [1312, 685] on link "5" at bounding box center [1319, 683] width 14 height 14
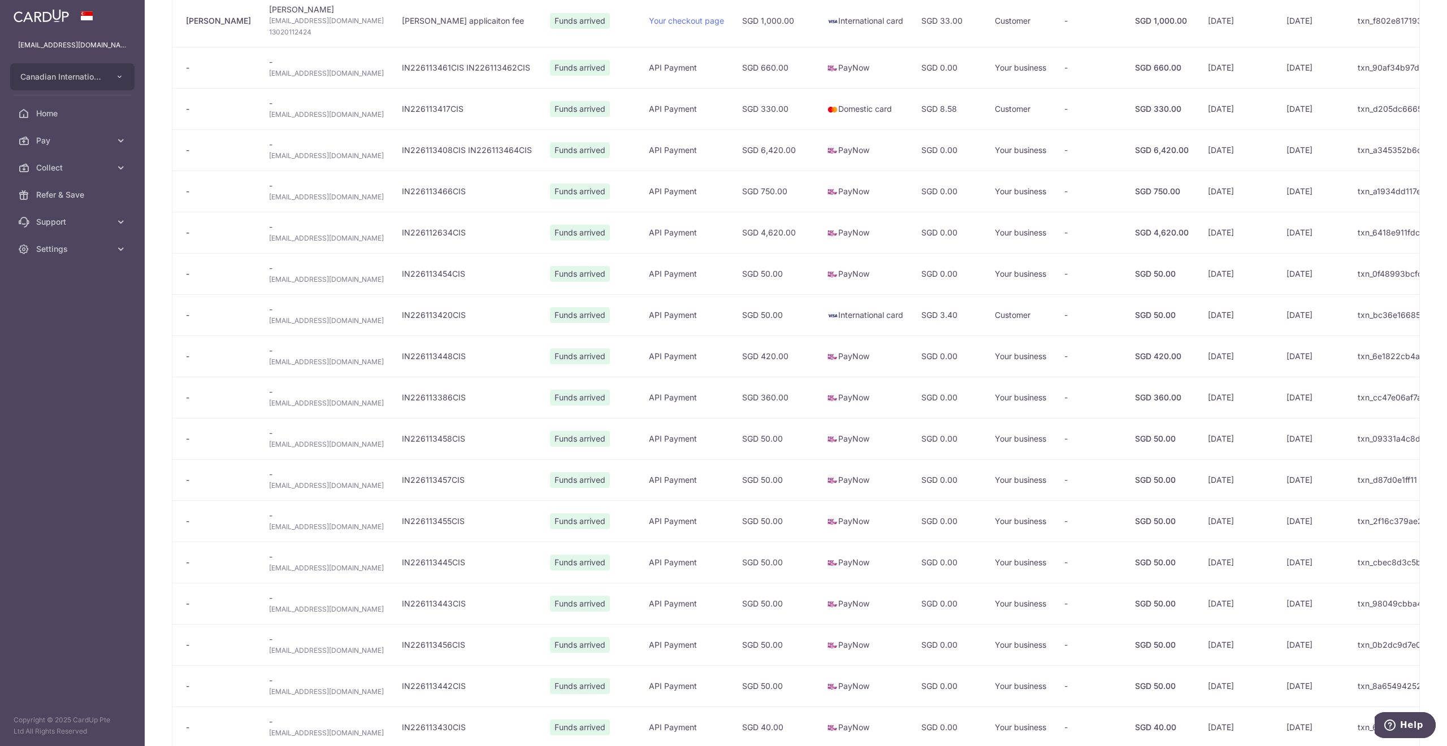
scroll to position [0, 0]
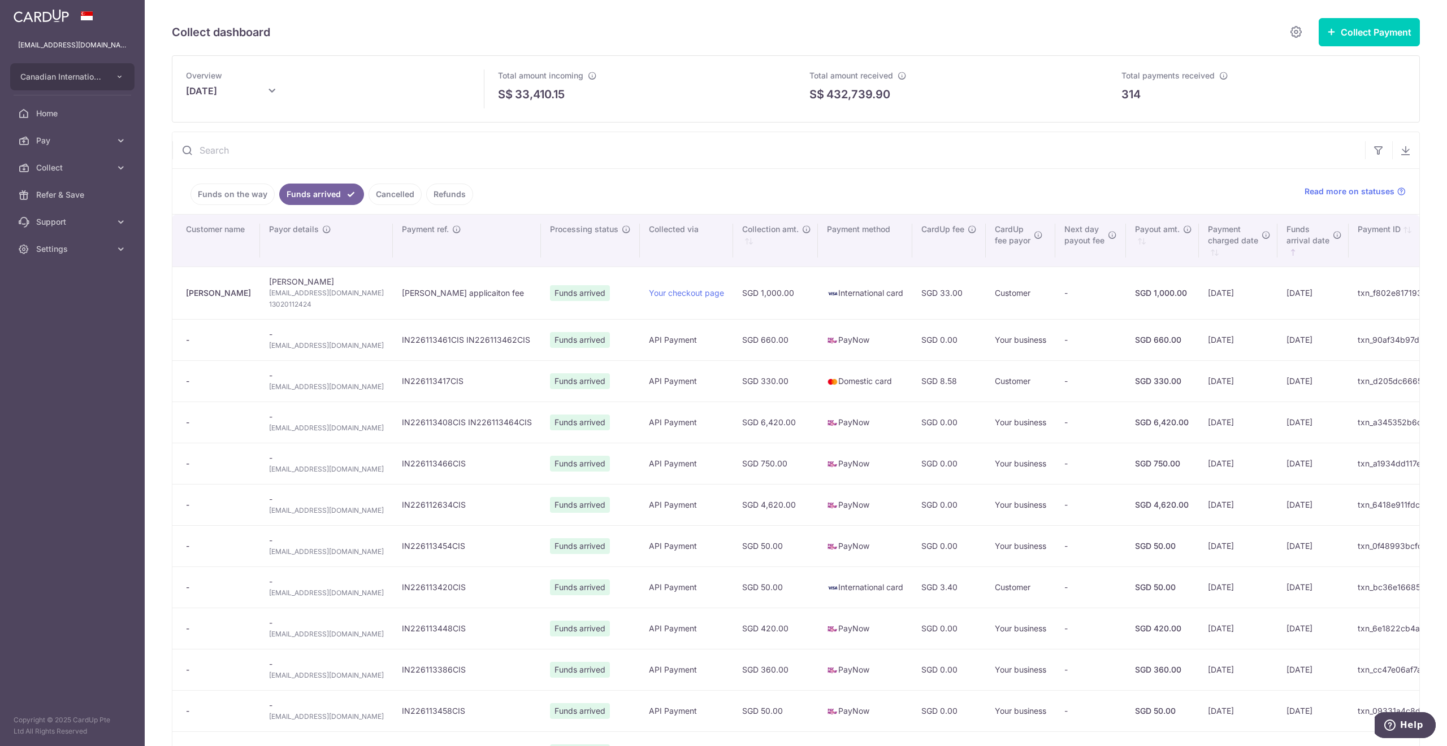
click at [274, 162] on input "text" at bounding box center [768, 150] width 1192 height 36
paste input "txn_1150487bda7"
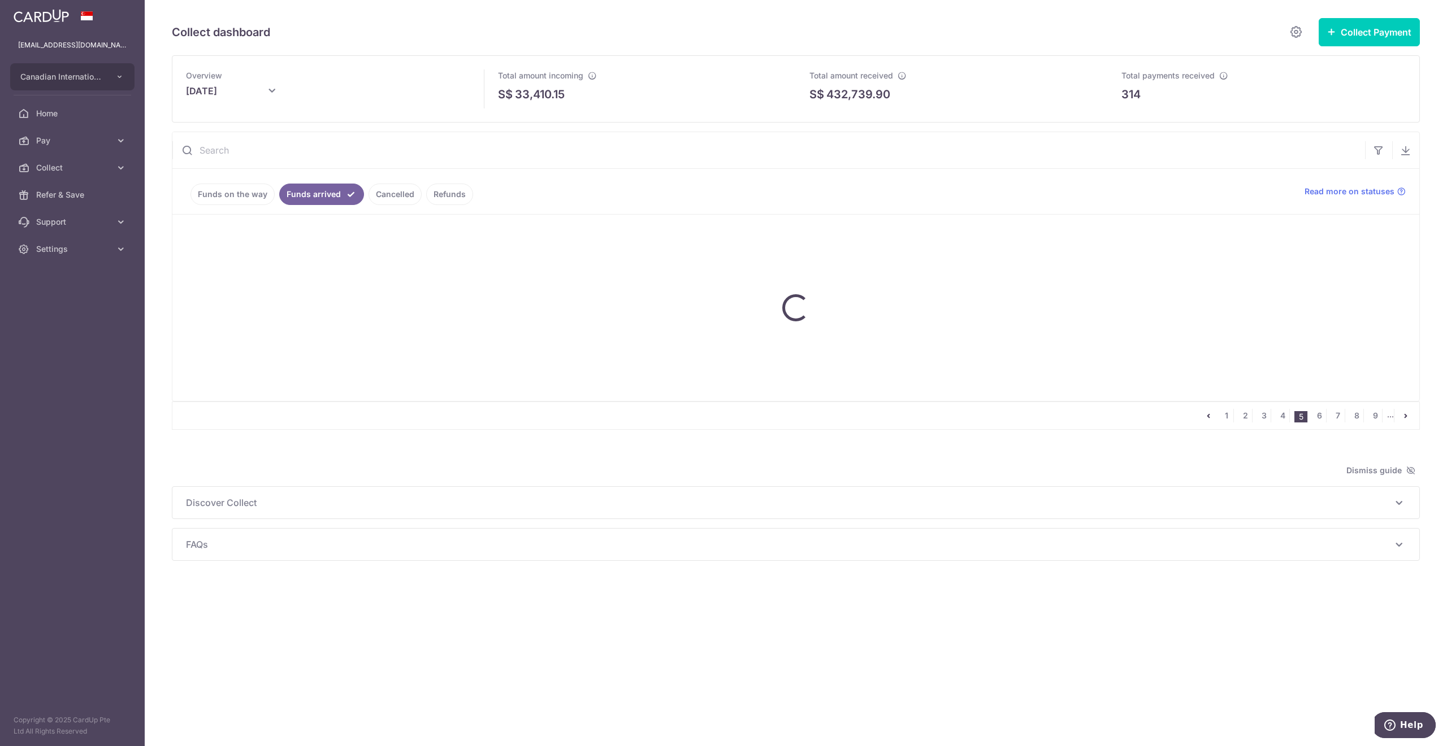
type input "txn_1150487bda7"
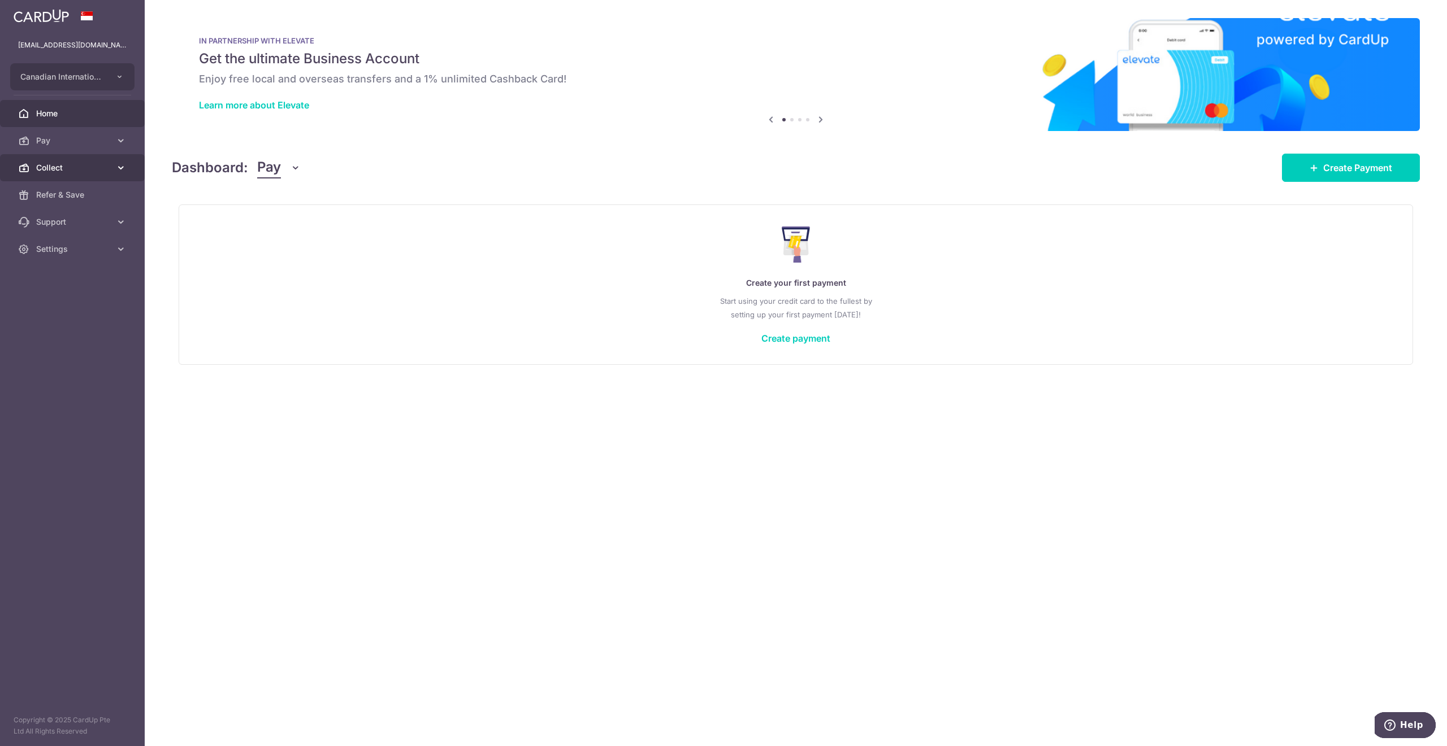
click at [85, 175] on link "Collect" at bounding box center [72, 167] width 145 height 27
click at [78, 195] on span "Dashboard" at bounding box center [73, 194] width 75 height 11
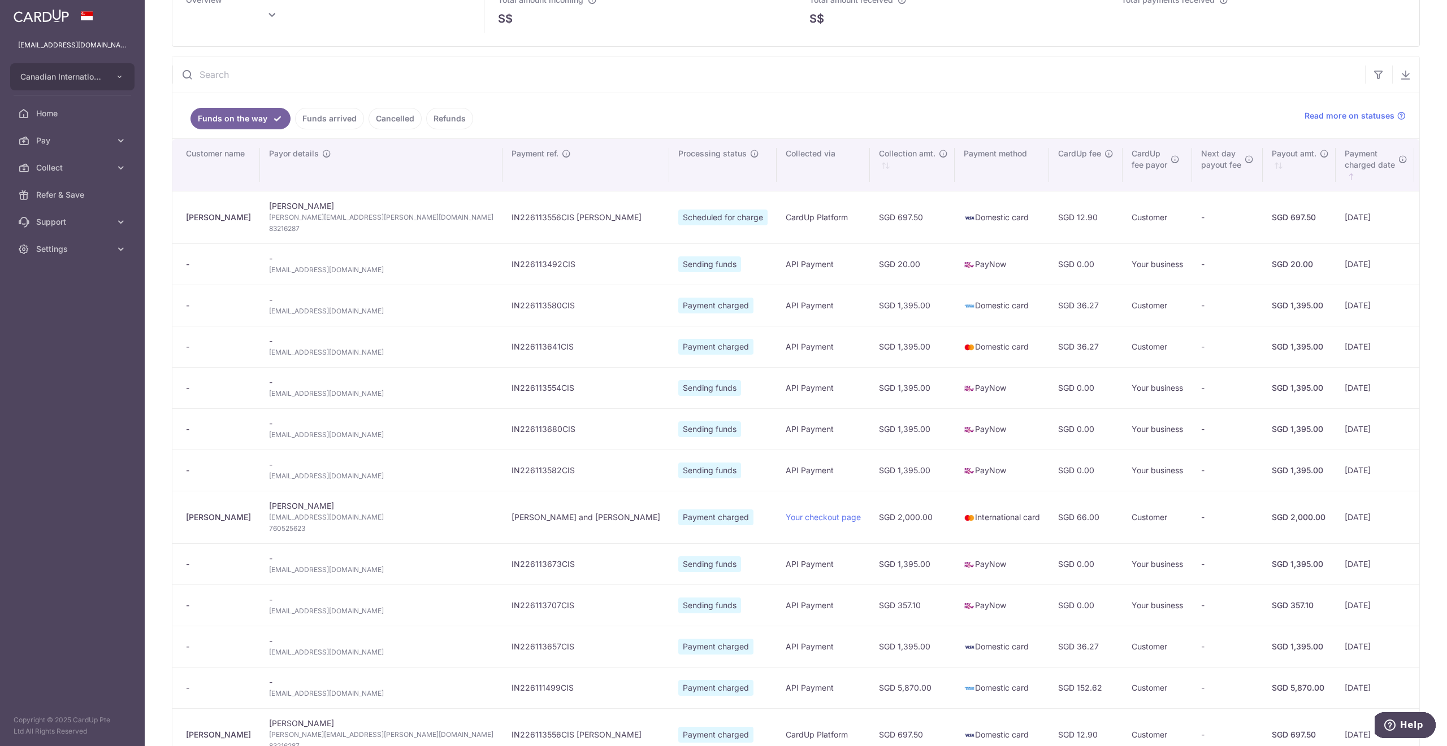
scroll to position [75, 0]
click at [322, 114] on link "Funds arrived" at bounding box center [329, 118] width 69 height 21
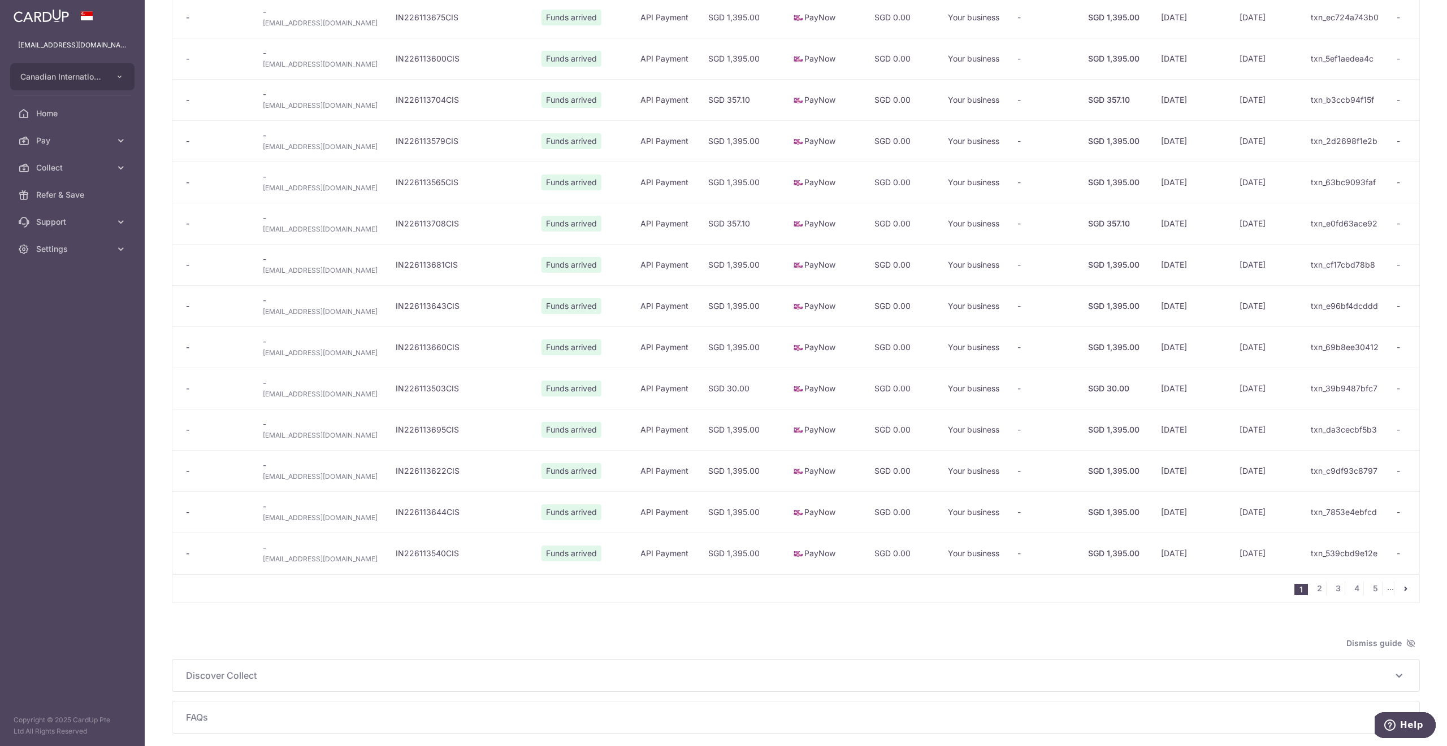
scroll to position [574, 0]
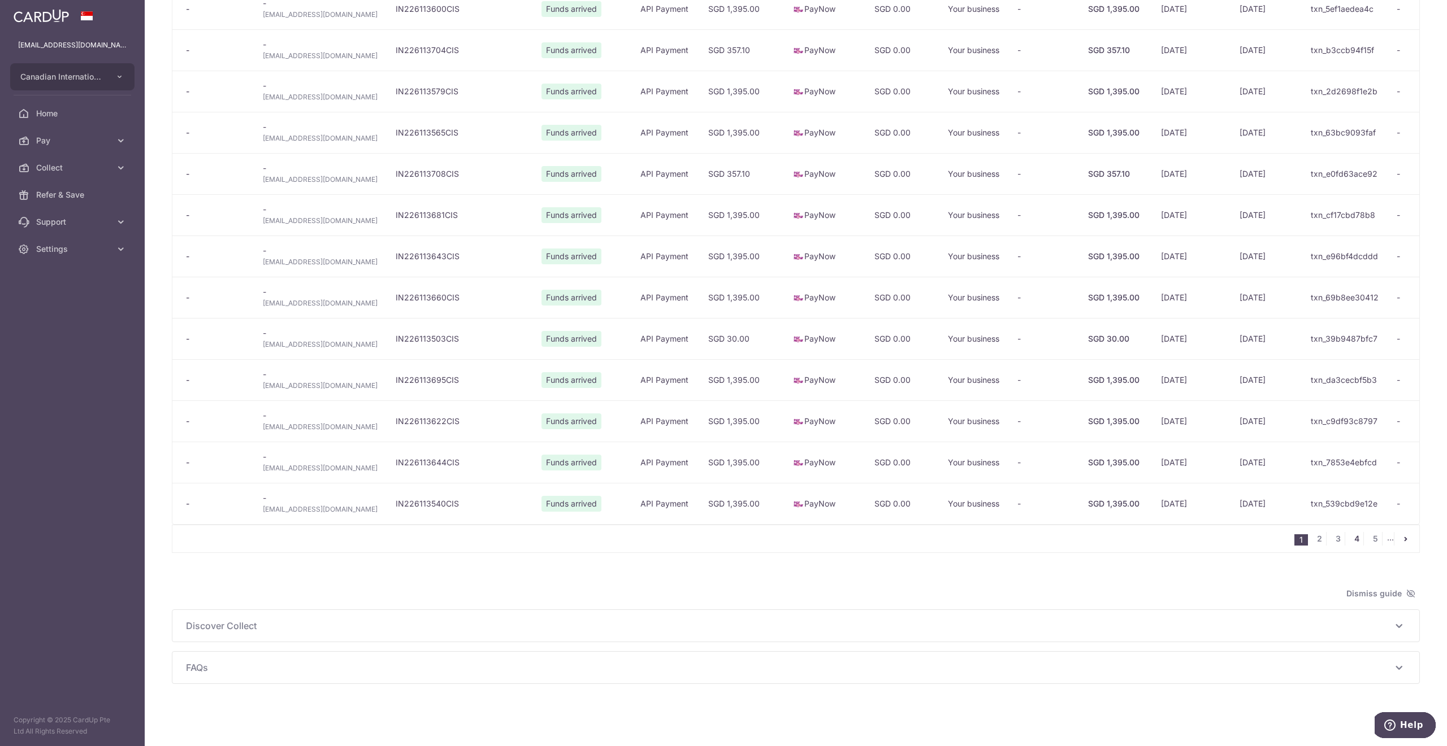
click at [1349, 537] on link "4" at bounding box center [1356, 539] width 14 height 14
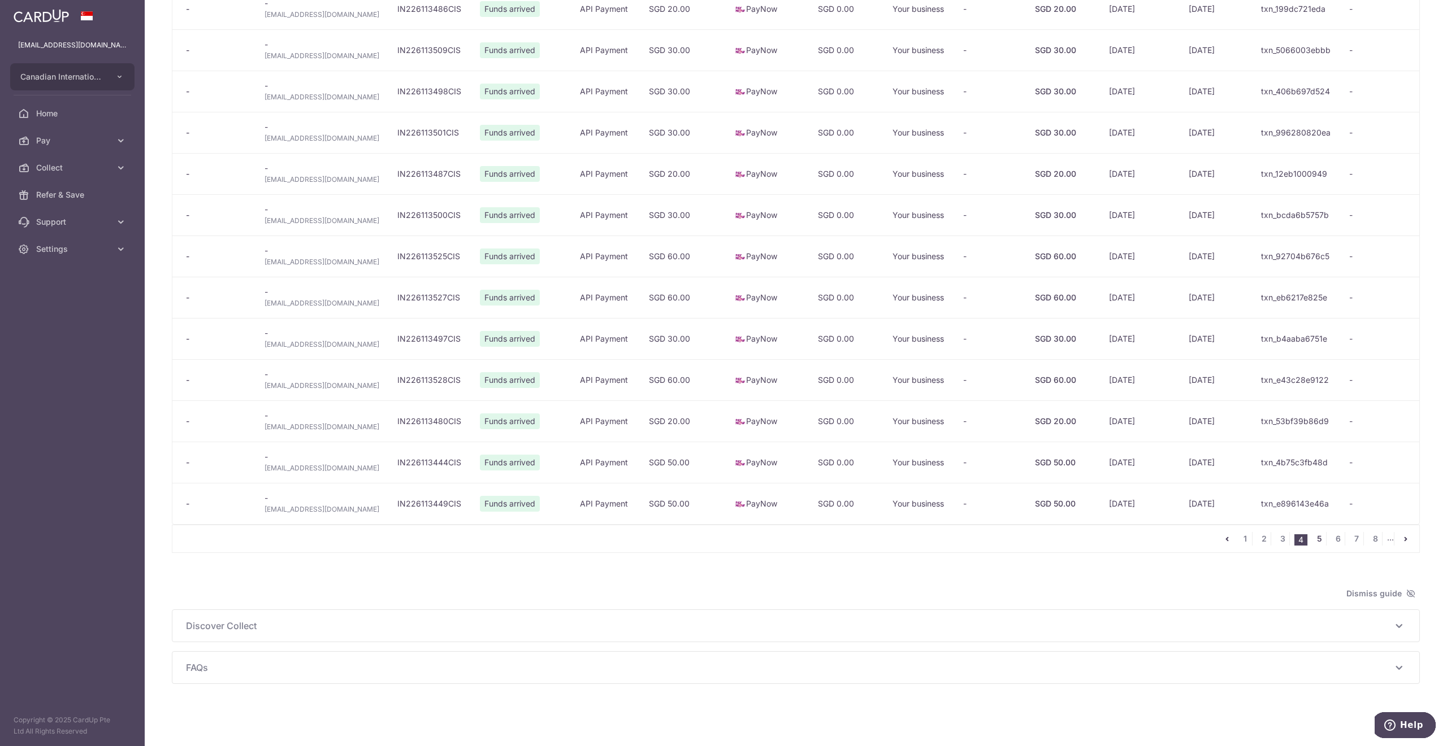
click at [1313, 538] on link "5" at bounding box center [1319, 539] width 14 height 14
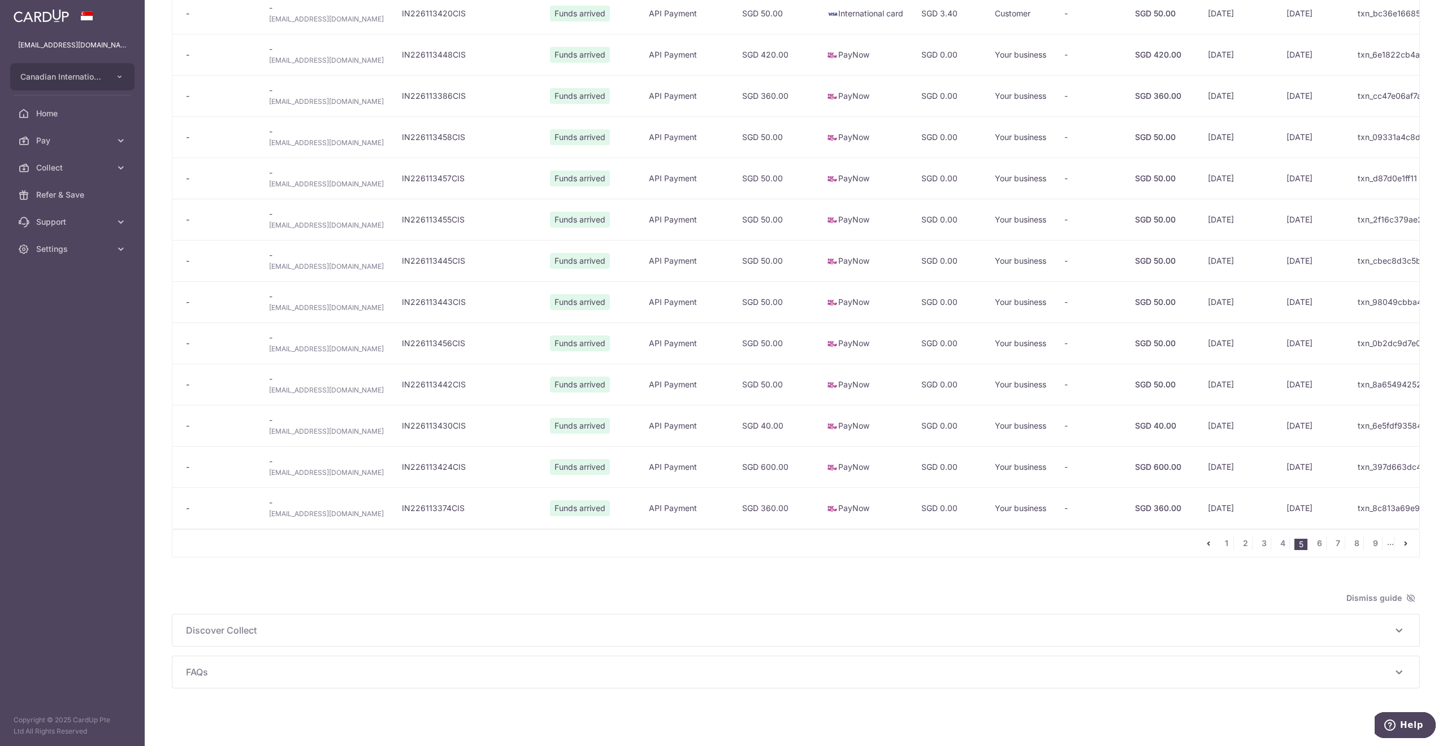
type input "September 2025"
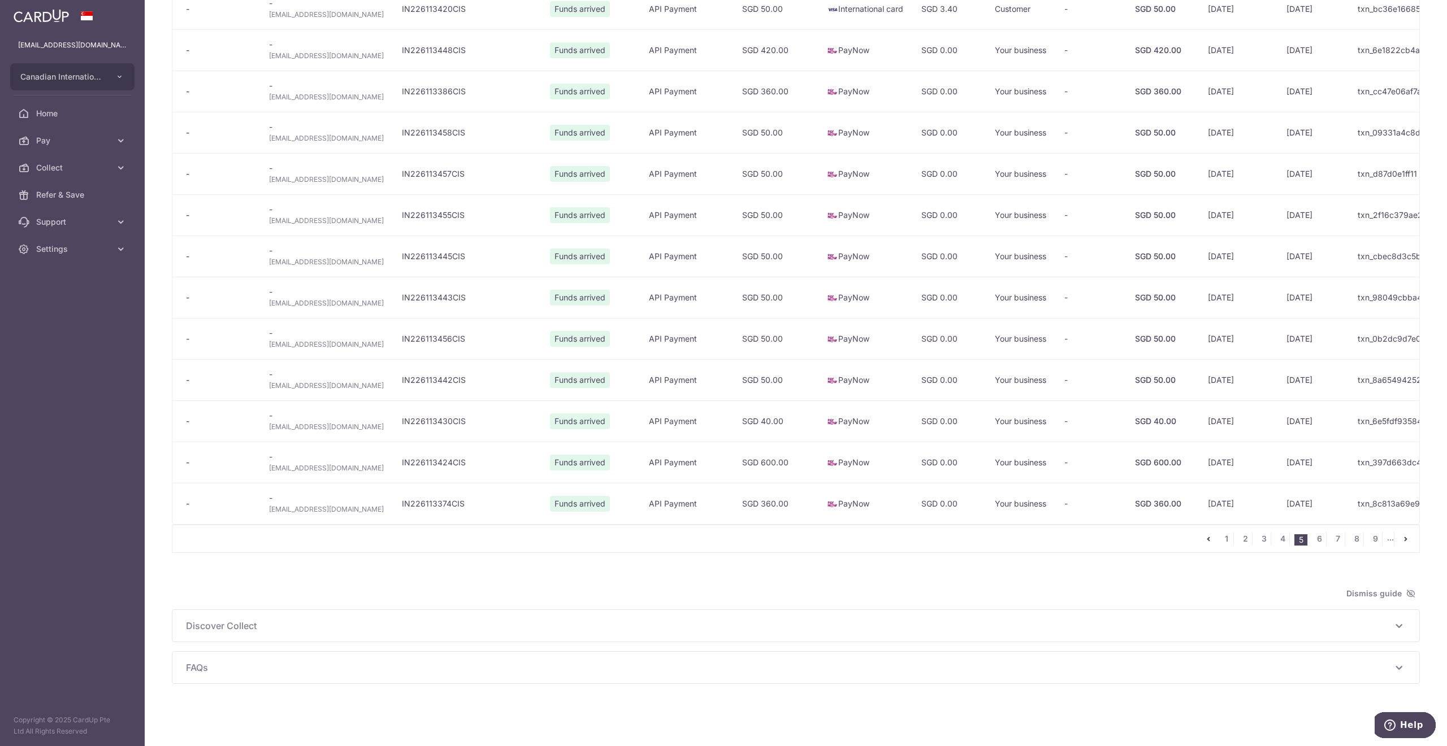
scroll to position [593, 0]
click at [1312, 537] on link "6" at bounding box center [1319, 539] width 14 height 14
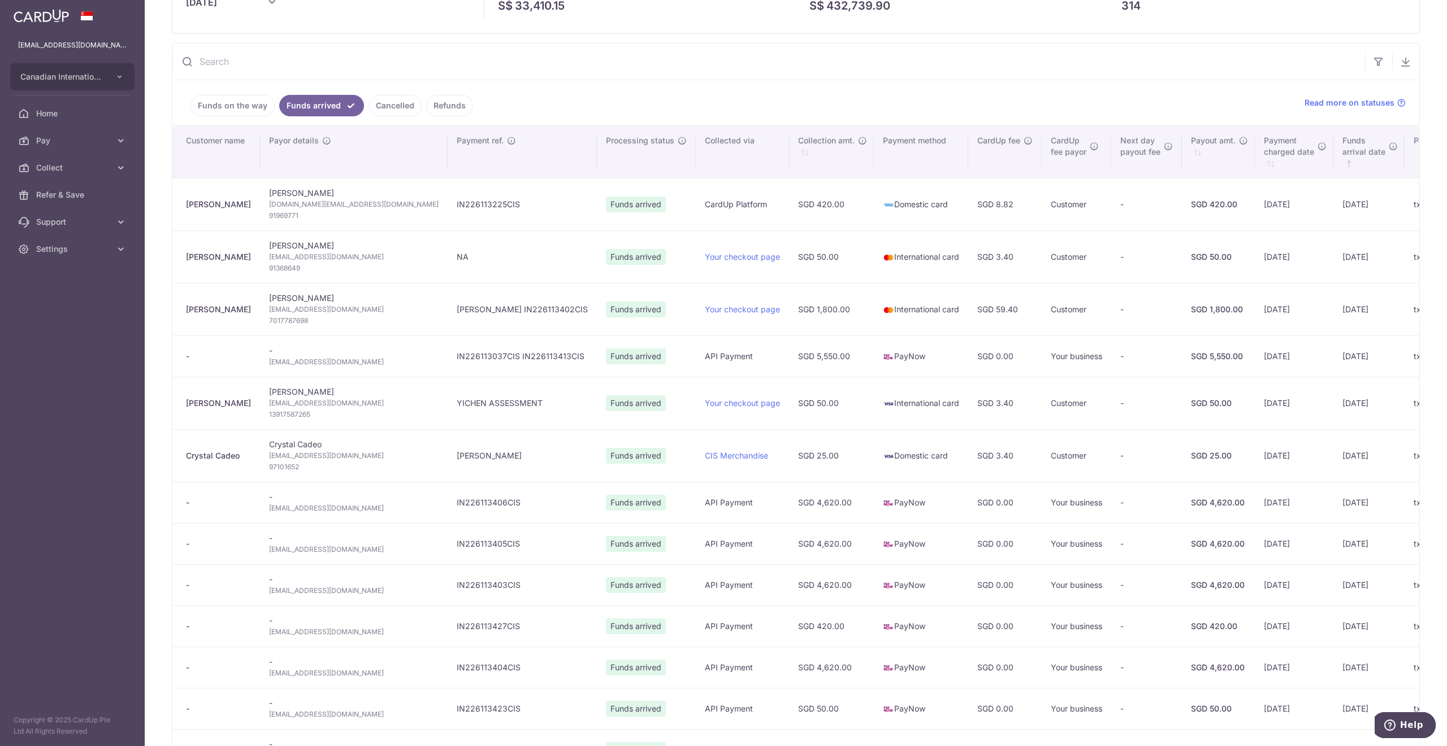
scroll to position [0, 0]
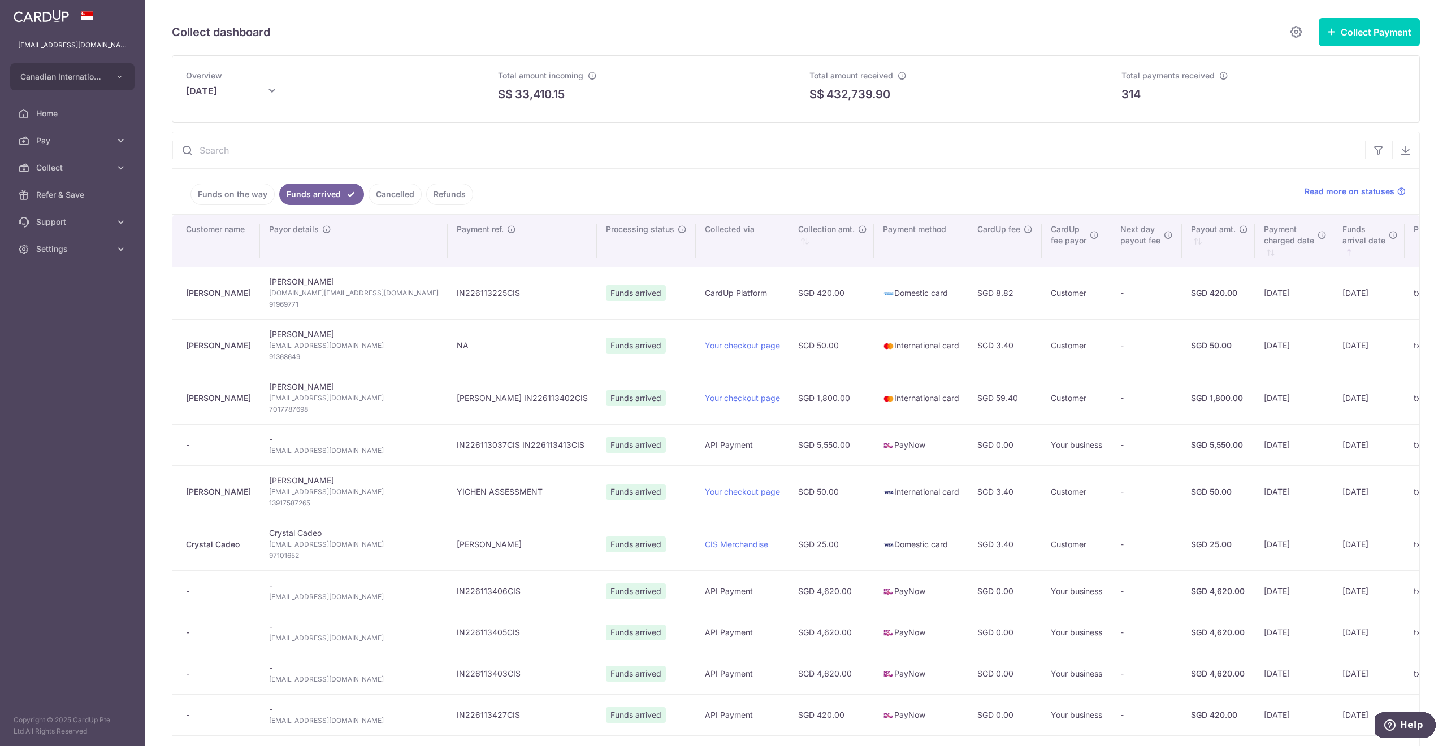
click at [276, 197] on li "Funds arrived" at bounding box center [319, 194] width 89 height 21
click at [248, 198] on link "Funds on the way" at bounding box center [232, 194] width 84 height 21
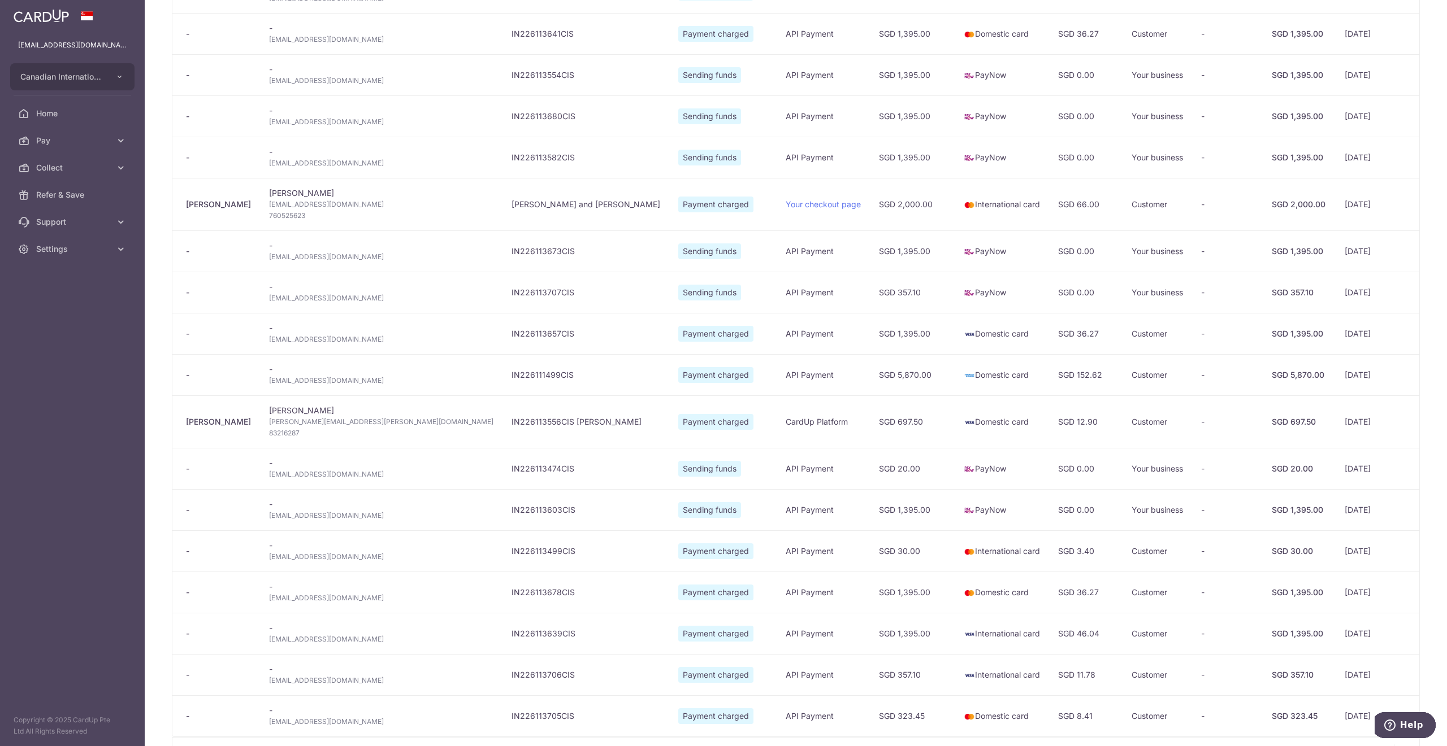
scroll to position [615, 0]
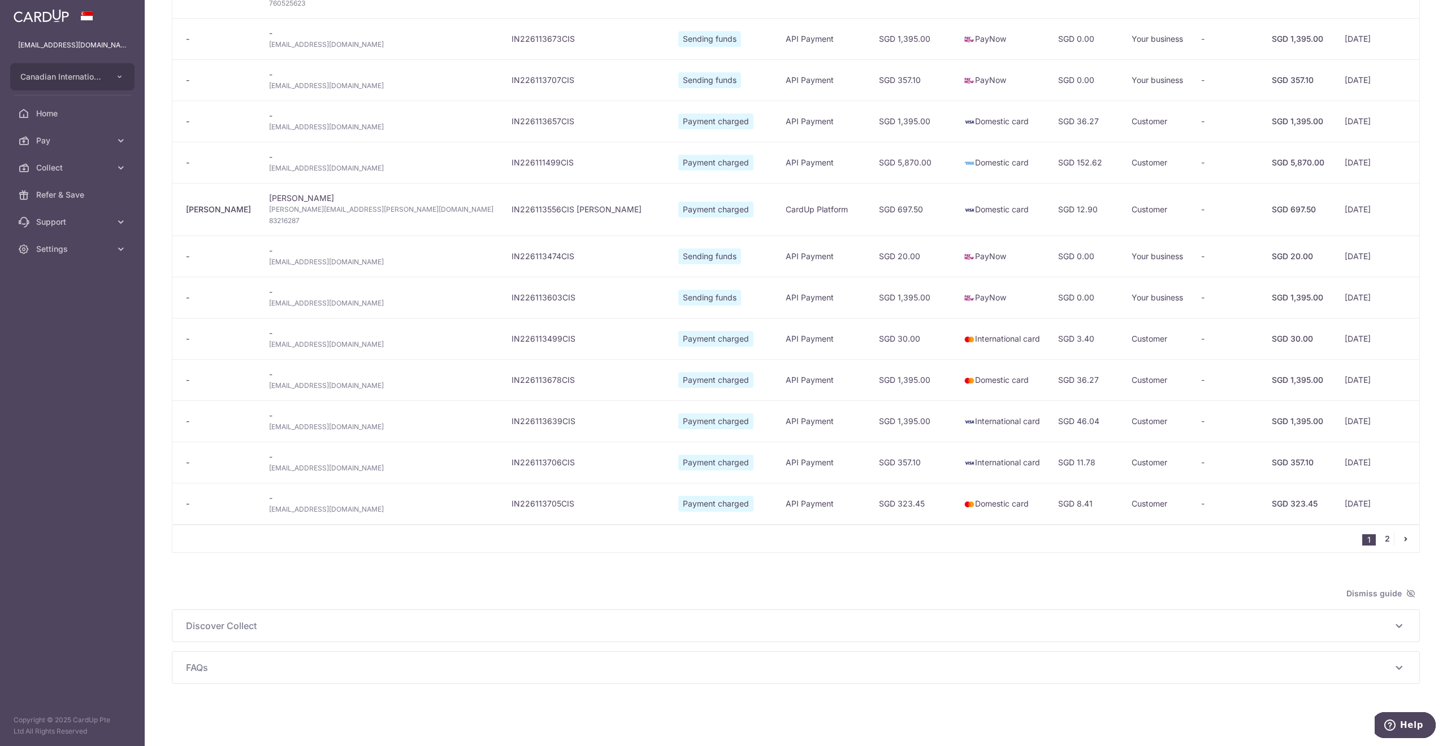
click at [1380, 538] on link "2" at bounding box center [1387, 539] width 14 height 14
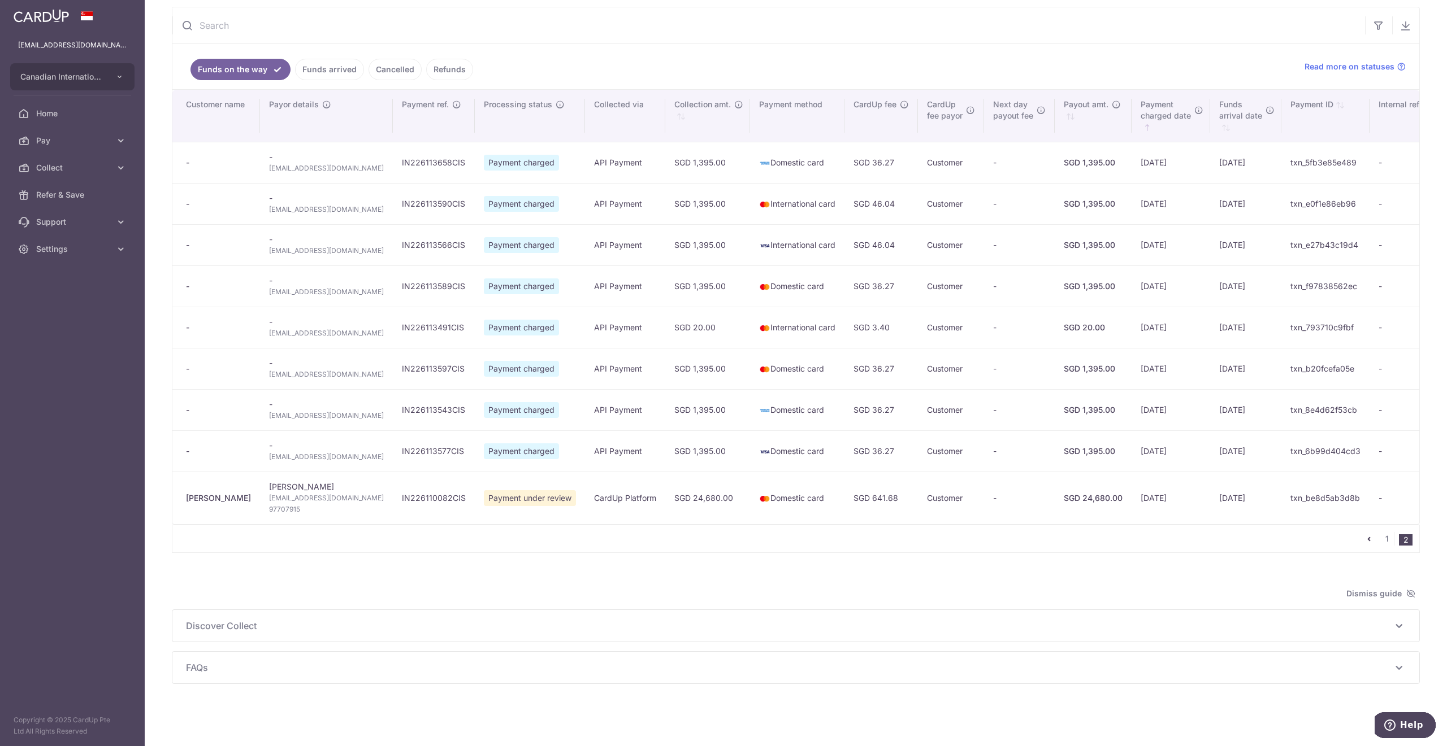
scroll to position [129, 0]
click at [390, 62] on link "Cancelled" at bounding box center [394, 69] width 53 height 21
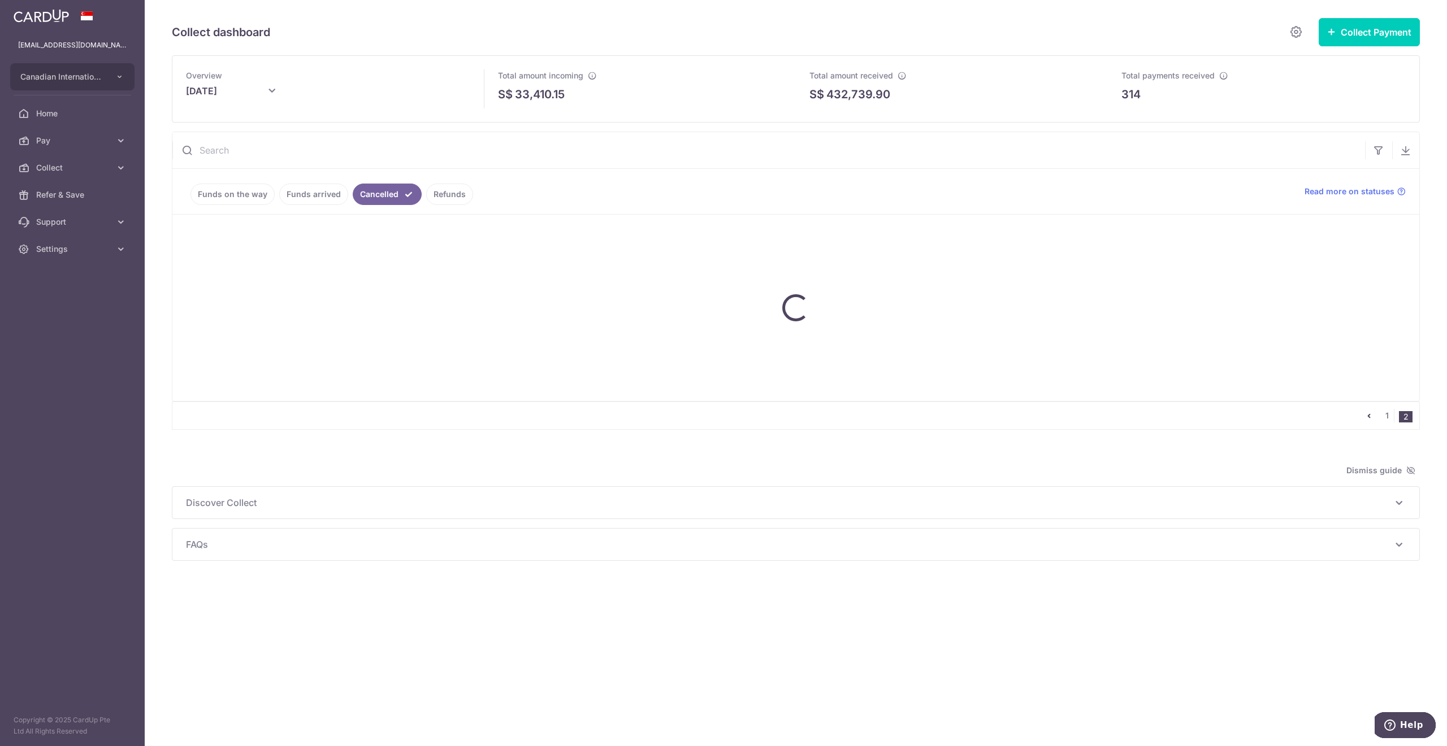
scroll to position [0, 0]
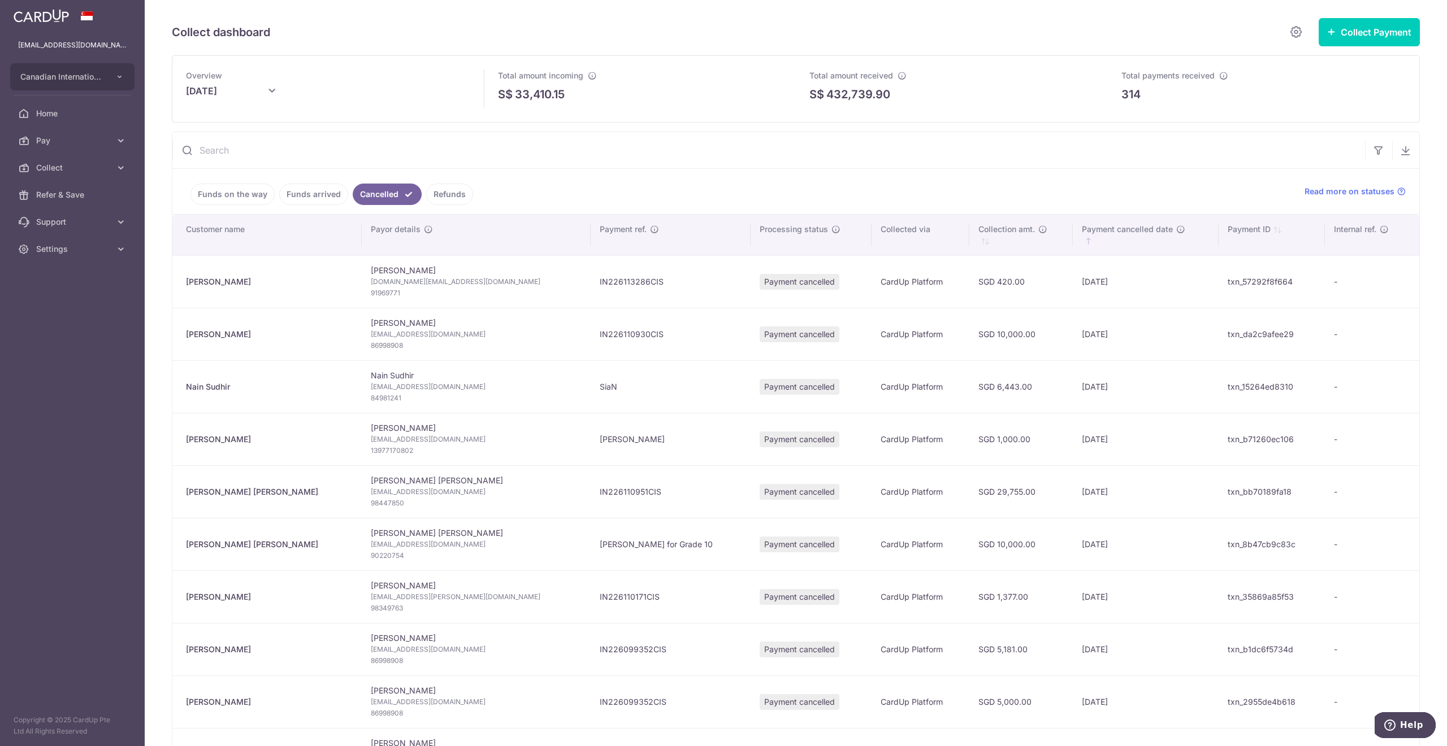
click at [312, 188] on link "Funds arrived" at bounding box center [313, 194] width 69 height 21
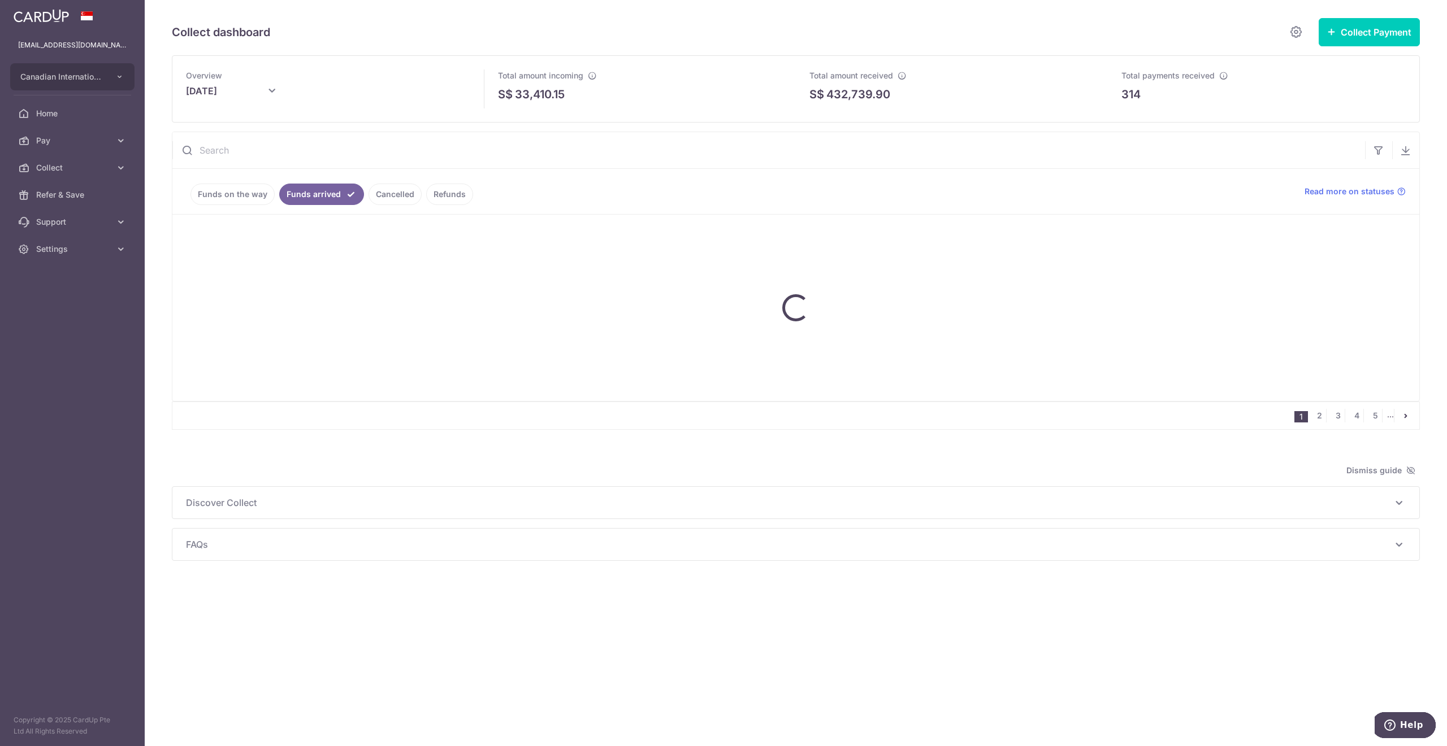
click at [548, 143] on input "text" at bounding box center [768, 150] width 1192 height 36
click at [520, 150] on input "text" at bounding box center [768, 150] width 1192 height 36
paste input "txn_1150487bda7"
type input "txn_1150487bda7"
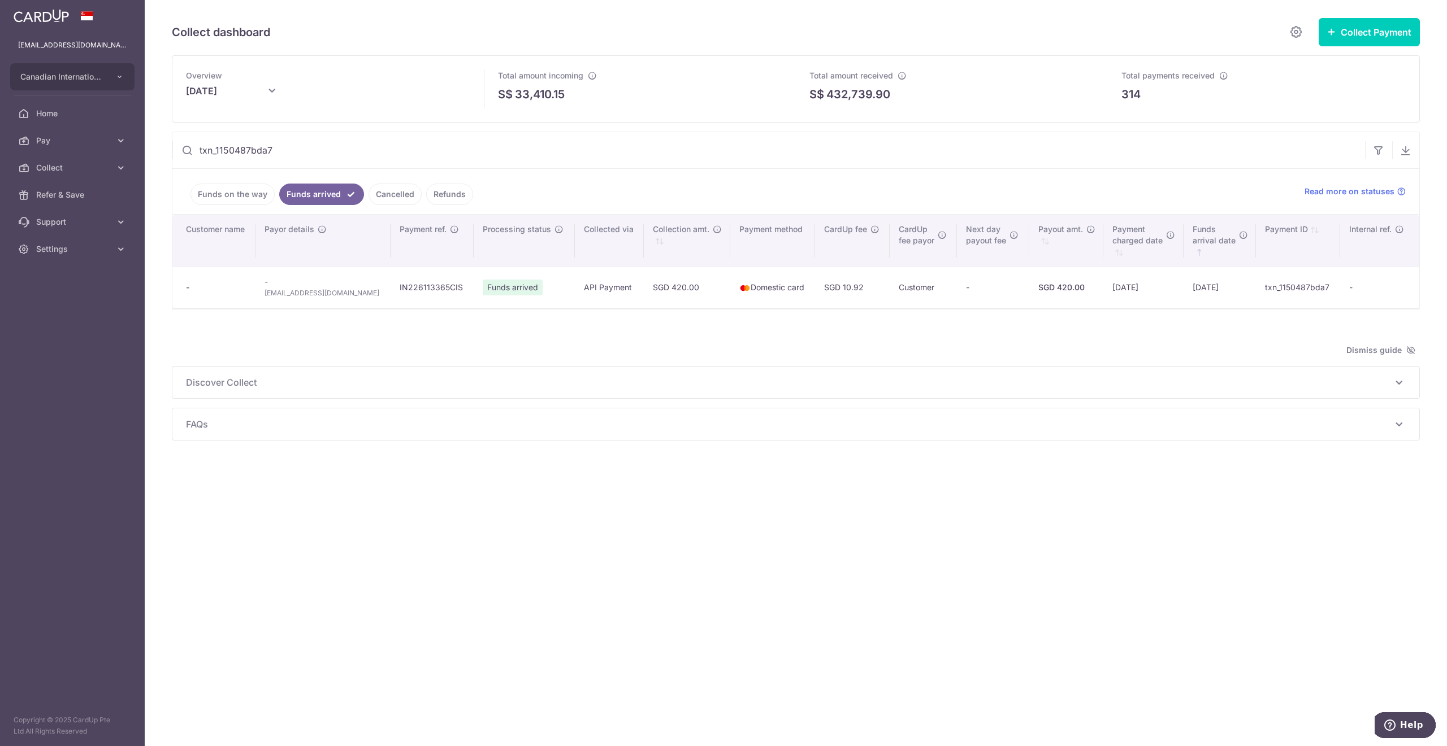
click at [1303, 154] on input "txn_1150487bda7" at bounding box center [768, 150] width 1192 height 36
click at [1301, 154] on input "txn_1150487bda7" at bounding box center [768, 150] width 1192 height 36
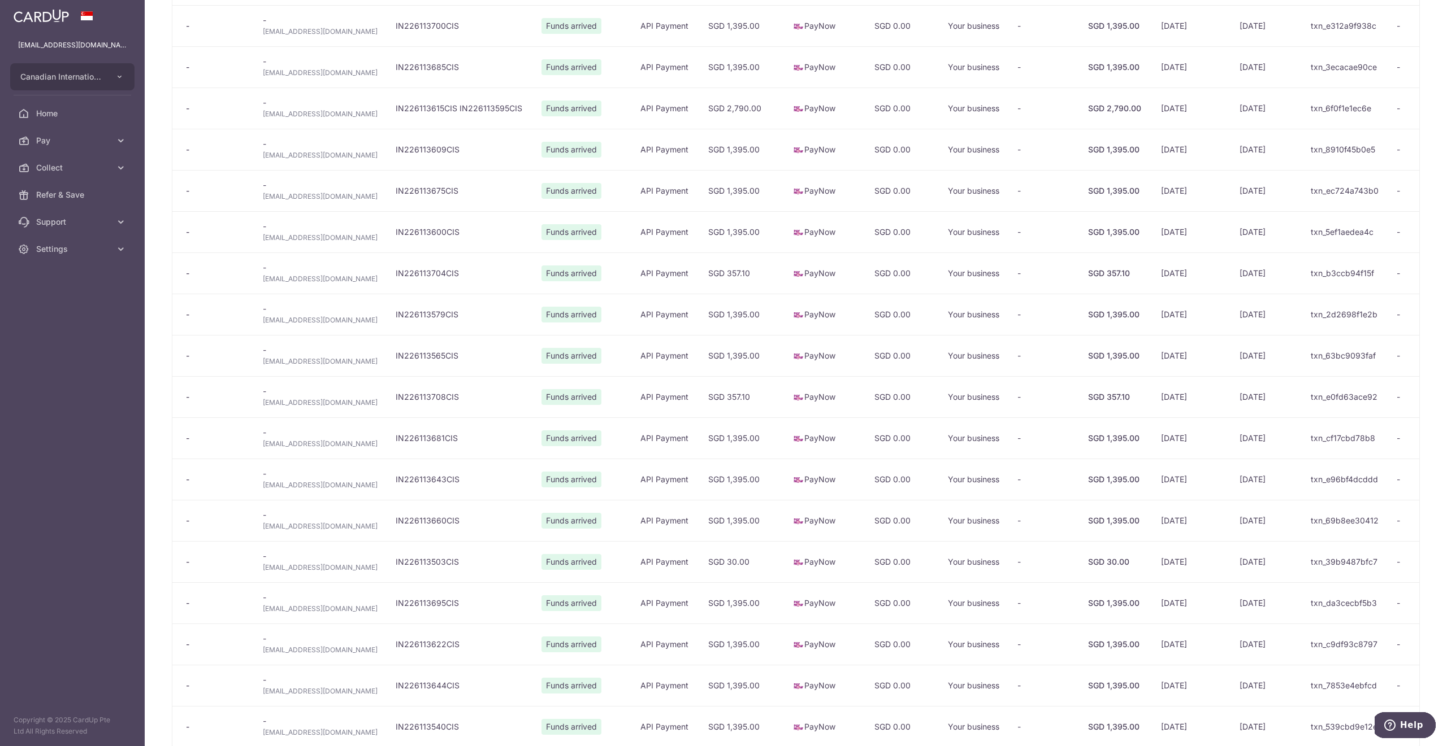
scroll to position [527, 0]
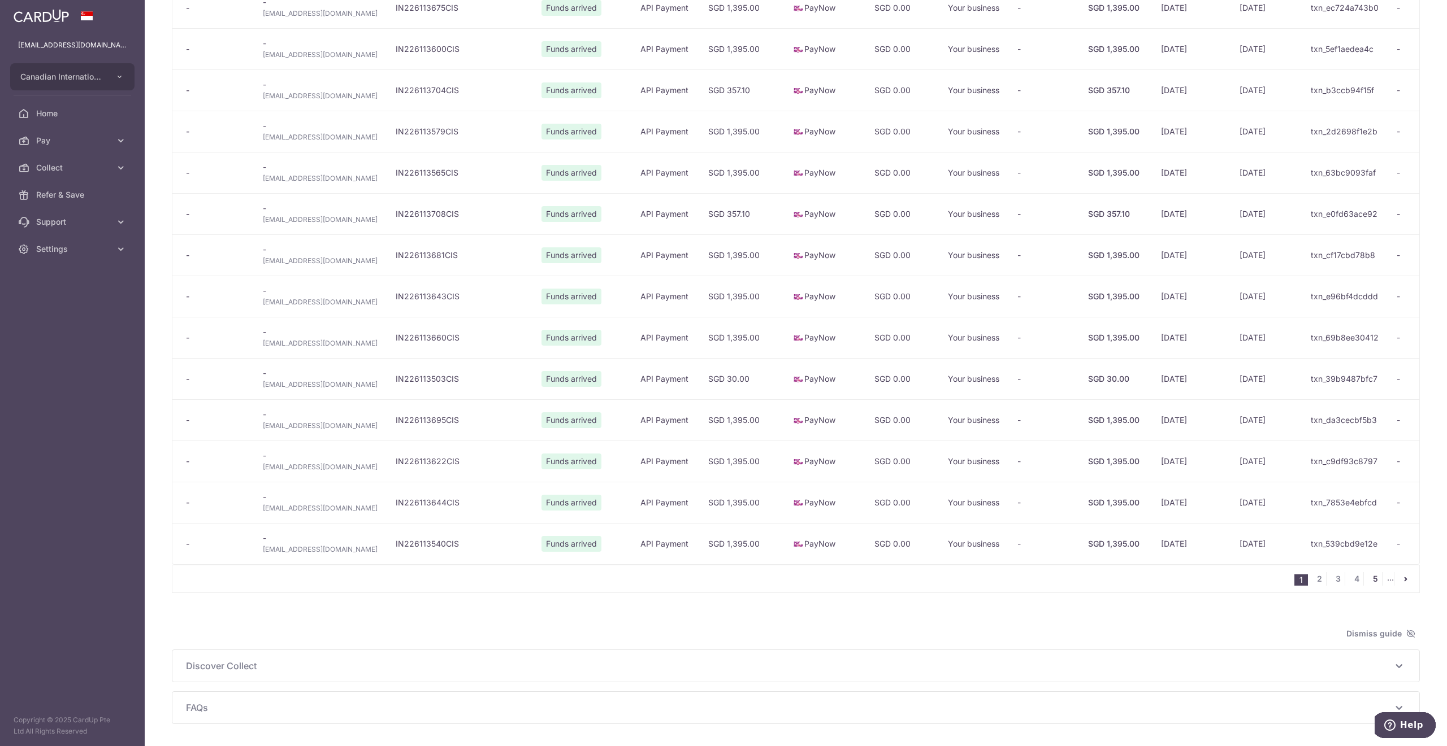
click at [1369, 583] on link "5" at bounding box center [1375, 579] width 14 height 14
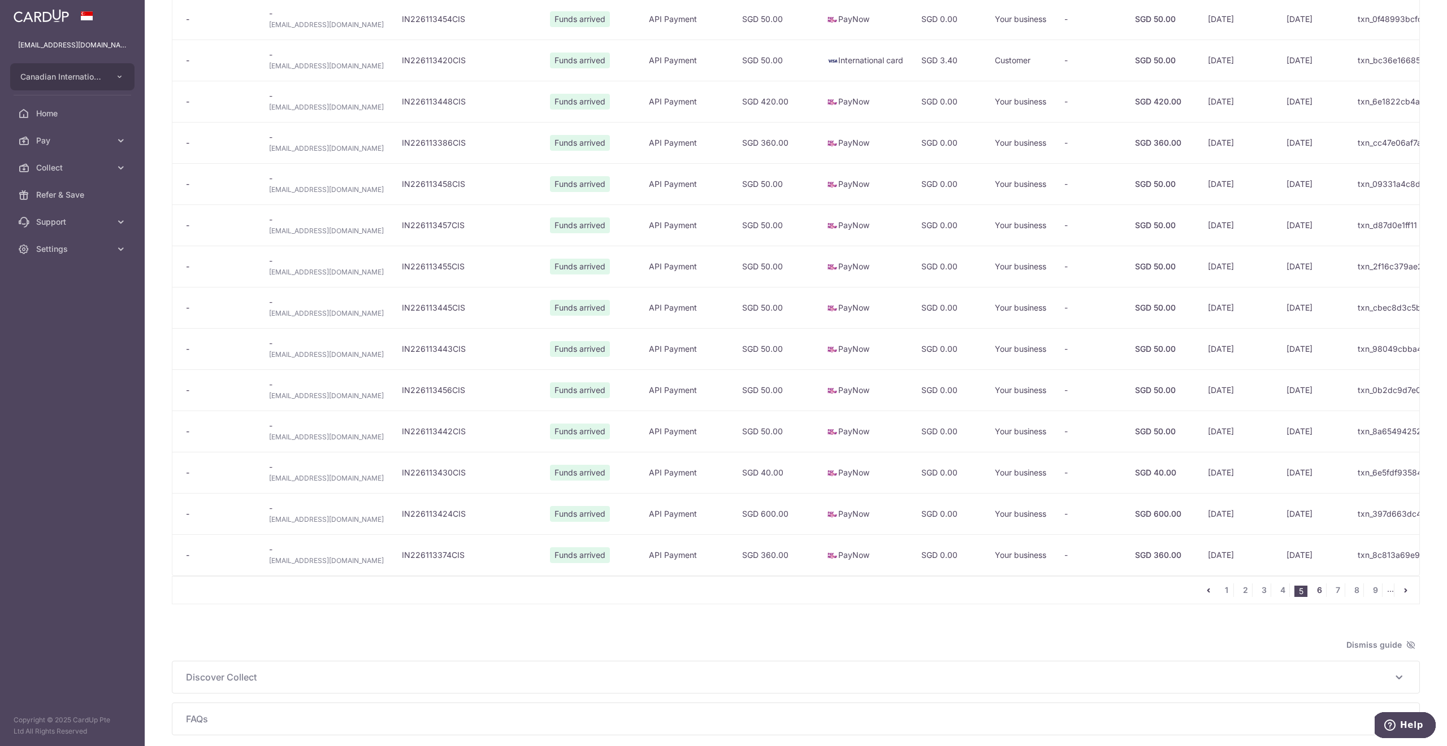
click at [1312, 597] on link "6" at bounding box center [1319, 591] width 14 height 14
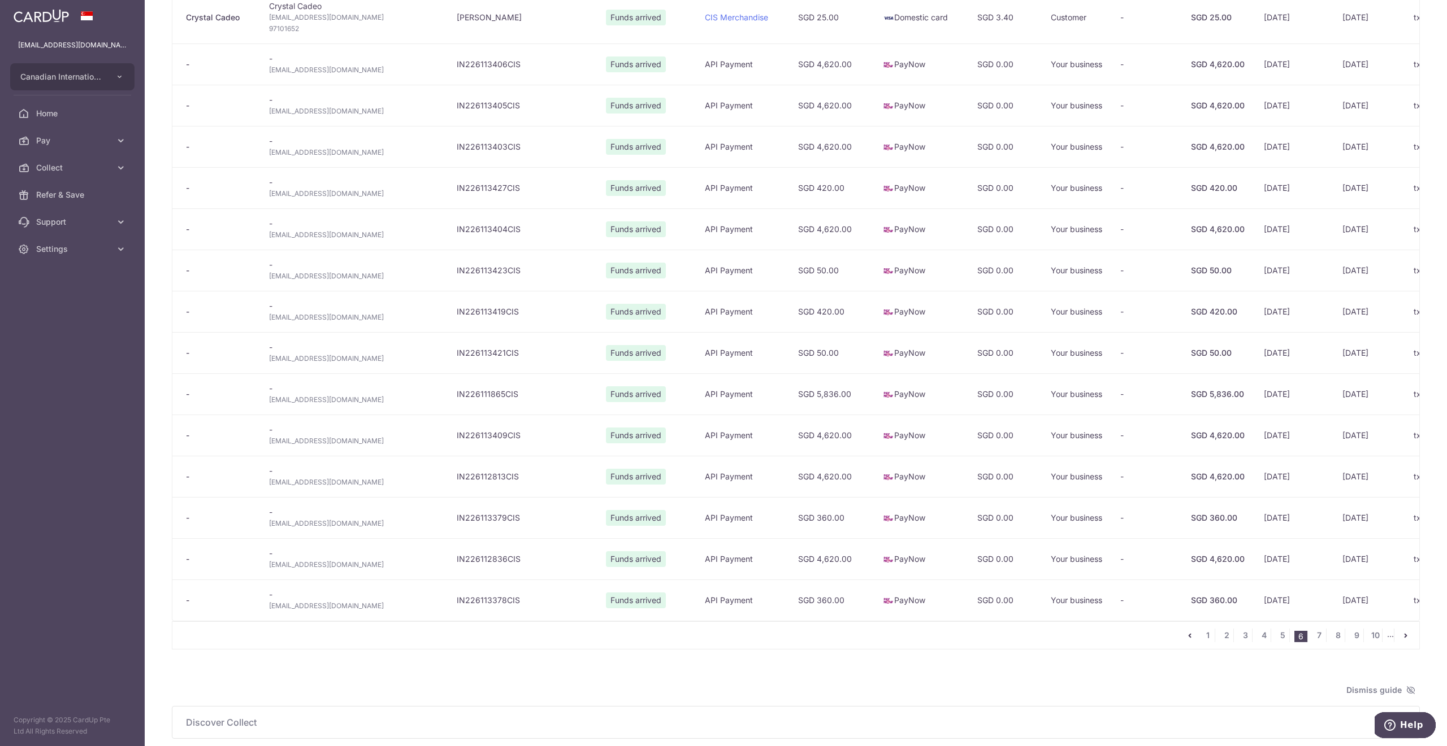
click at [894, 650] on div "1 2 3 4 5 6 7 8 9 10 ..." at bounding box center [796, 636] width 1248 height 28
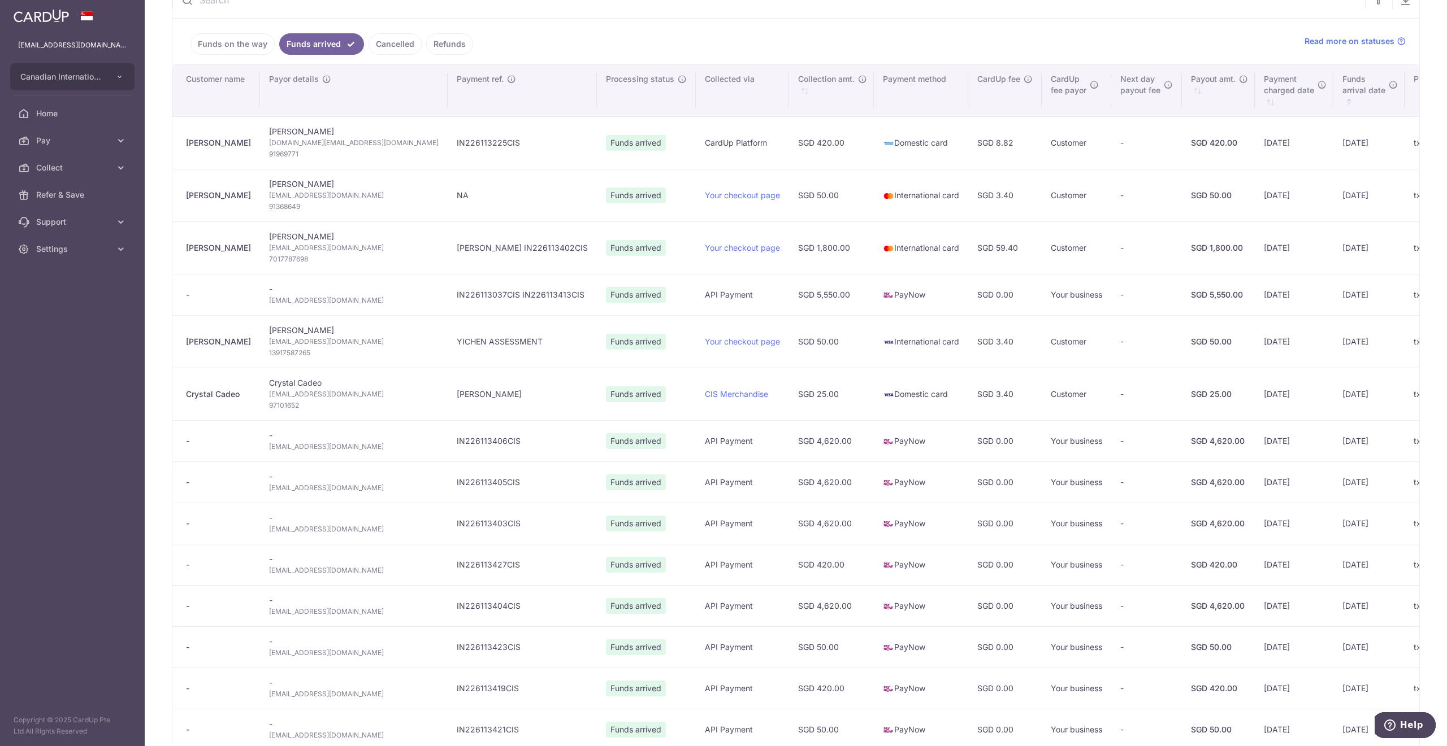
scroll to position [638, 0]
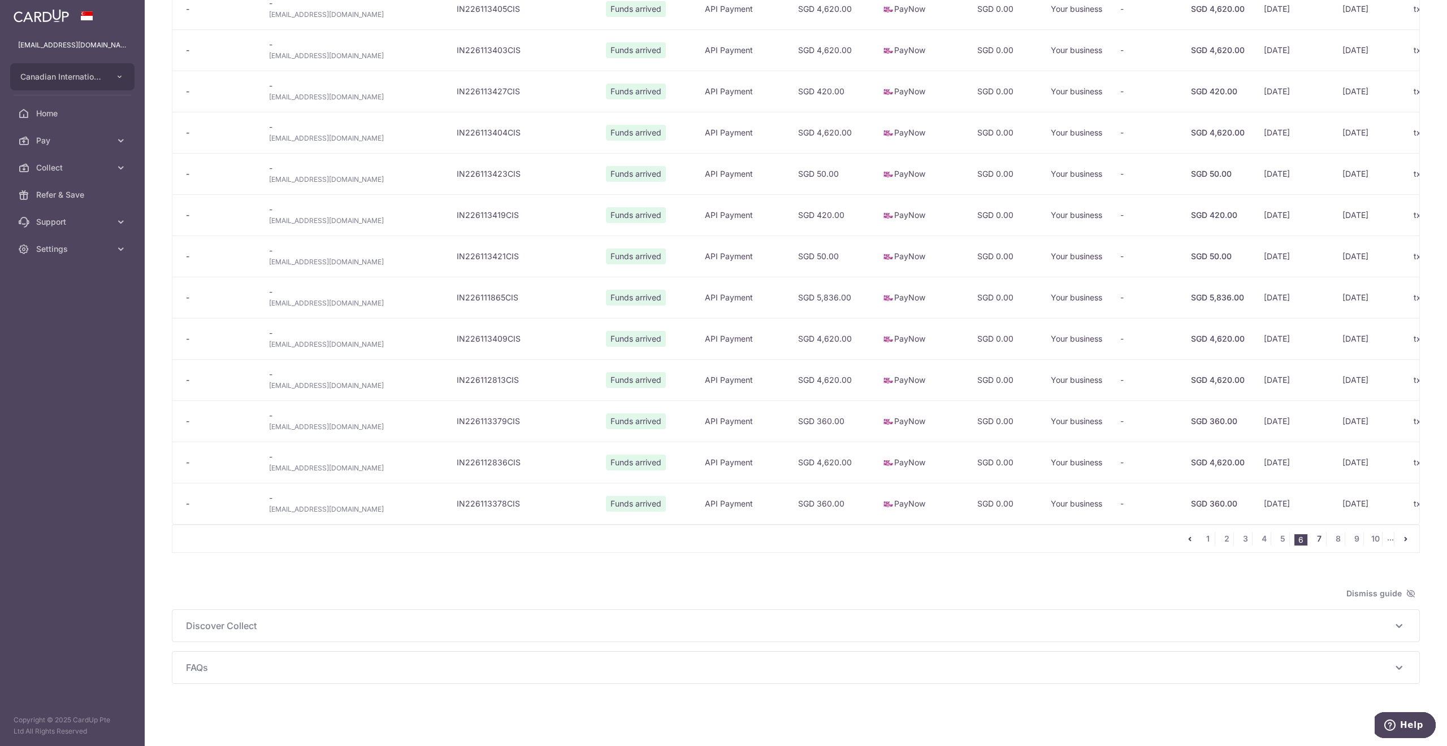
click at [1312, 534] on link "7" at bounding box center [1319, 539] width 14 height 14
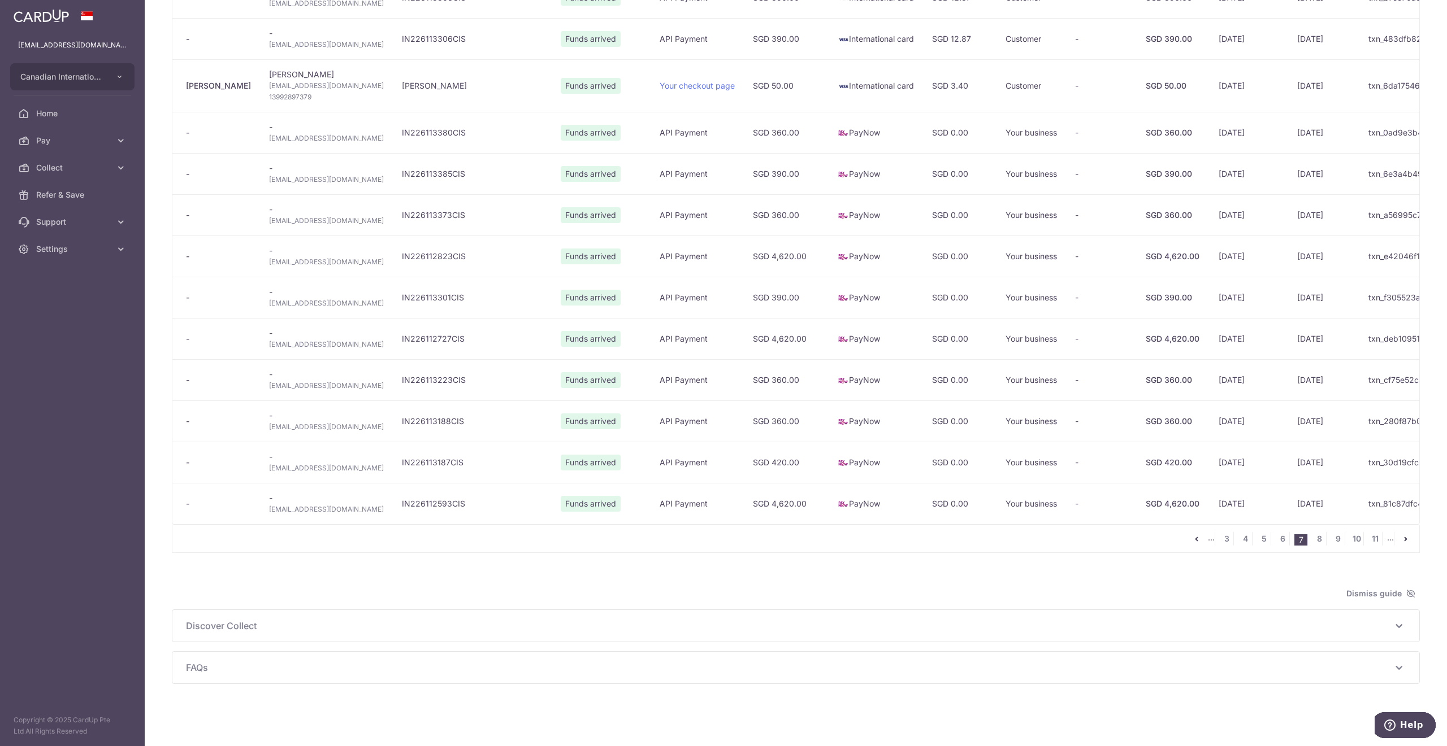
scroll to position [0, 0]
